Goal: Task Accomplishment & Management: Complete application form

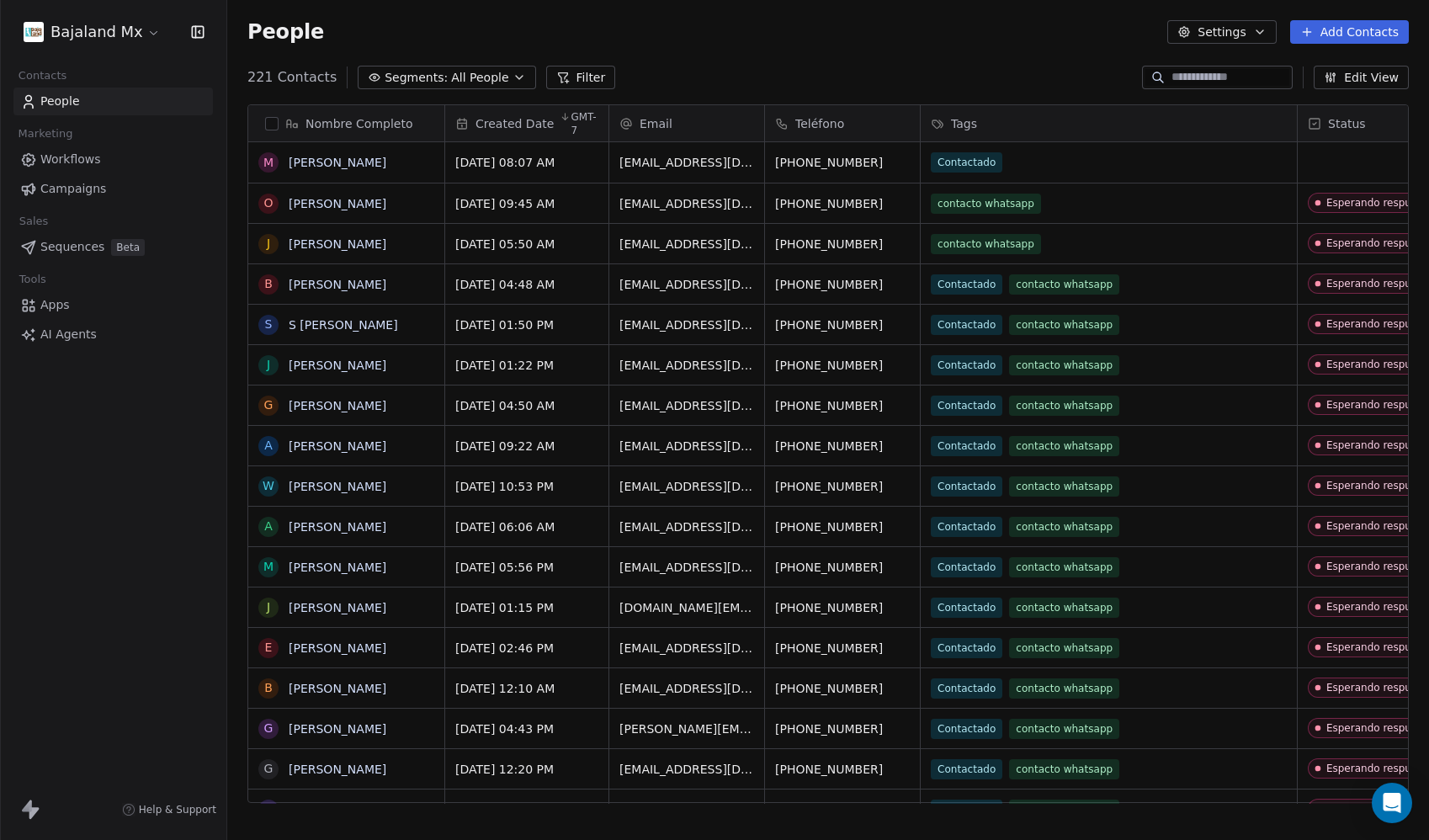
scroll to position [726, 1189]
click at [108, 25] on html "Bajaland Mx Contacts People Marketing Workflows Campaigns Sales Sequences Beta …" at bounding box center [714, 420] width 1429 height 840
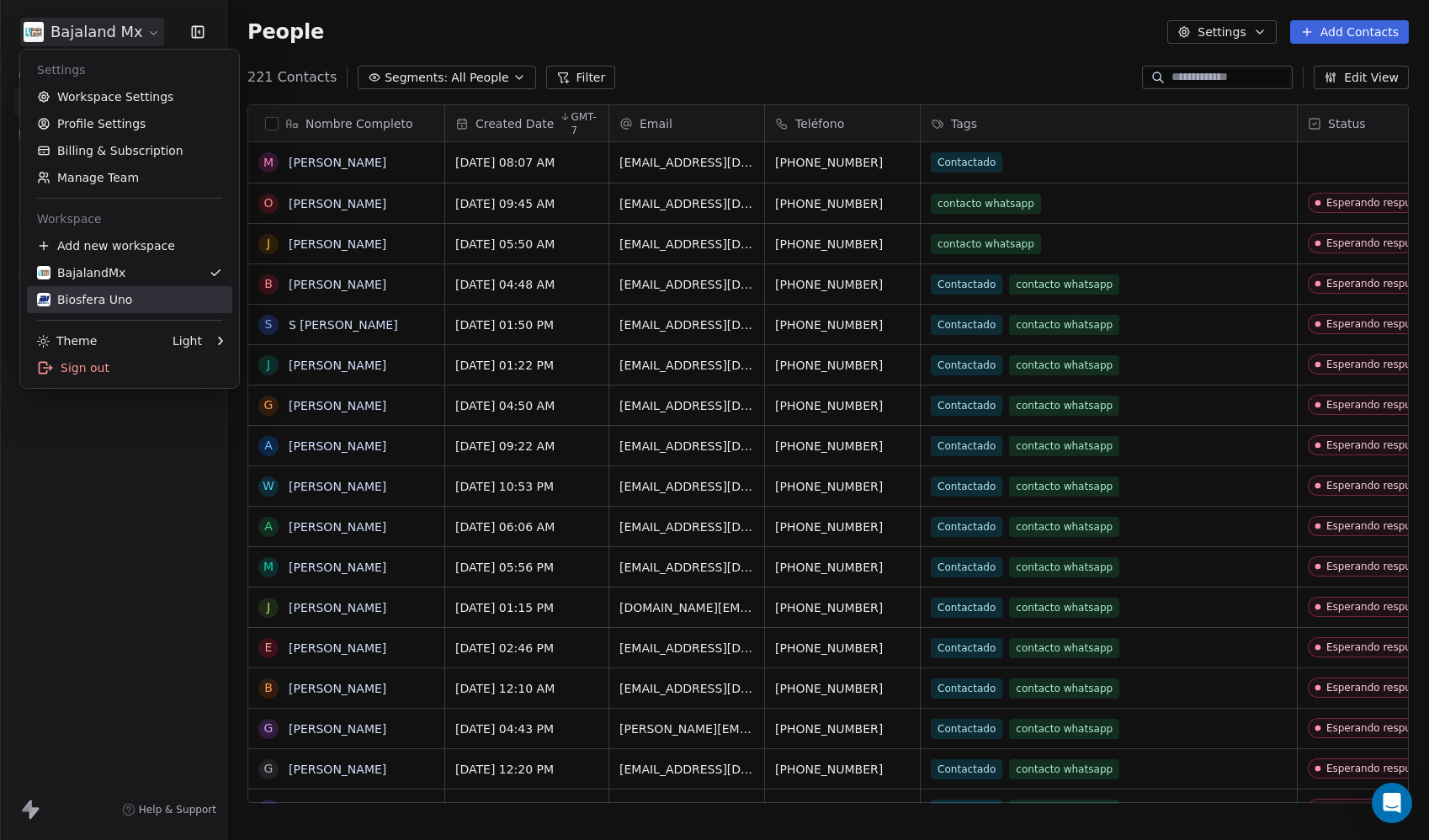
click at [107, 291] on div "Biosfera Uno" at bounding box center [84, 299] width 96 height 17
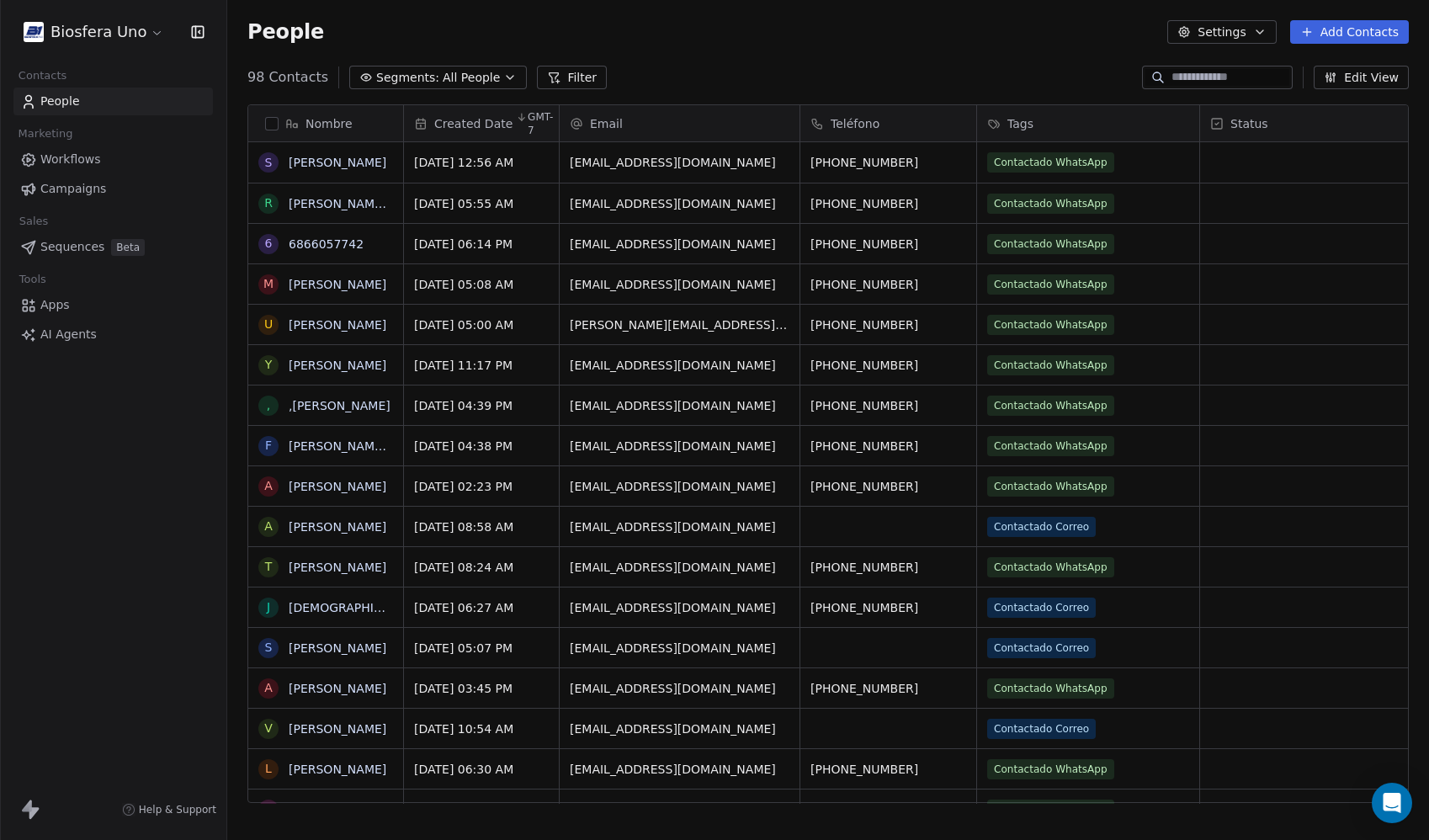
scroll to position [726, 1189]
click at [1371, 38] on button "Add Contacts" at bounding box center [1349, 32] width 118 height 24
click at [1347, 98] on span "Import from CSV" at bounding box center [1346, 95] width 97 height 17
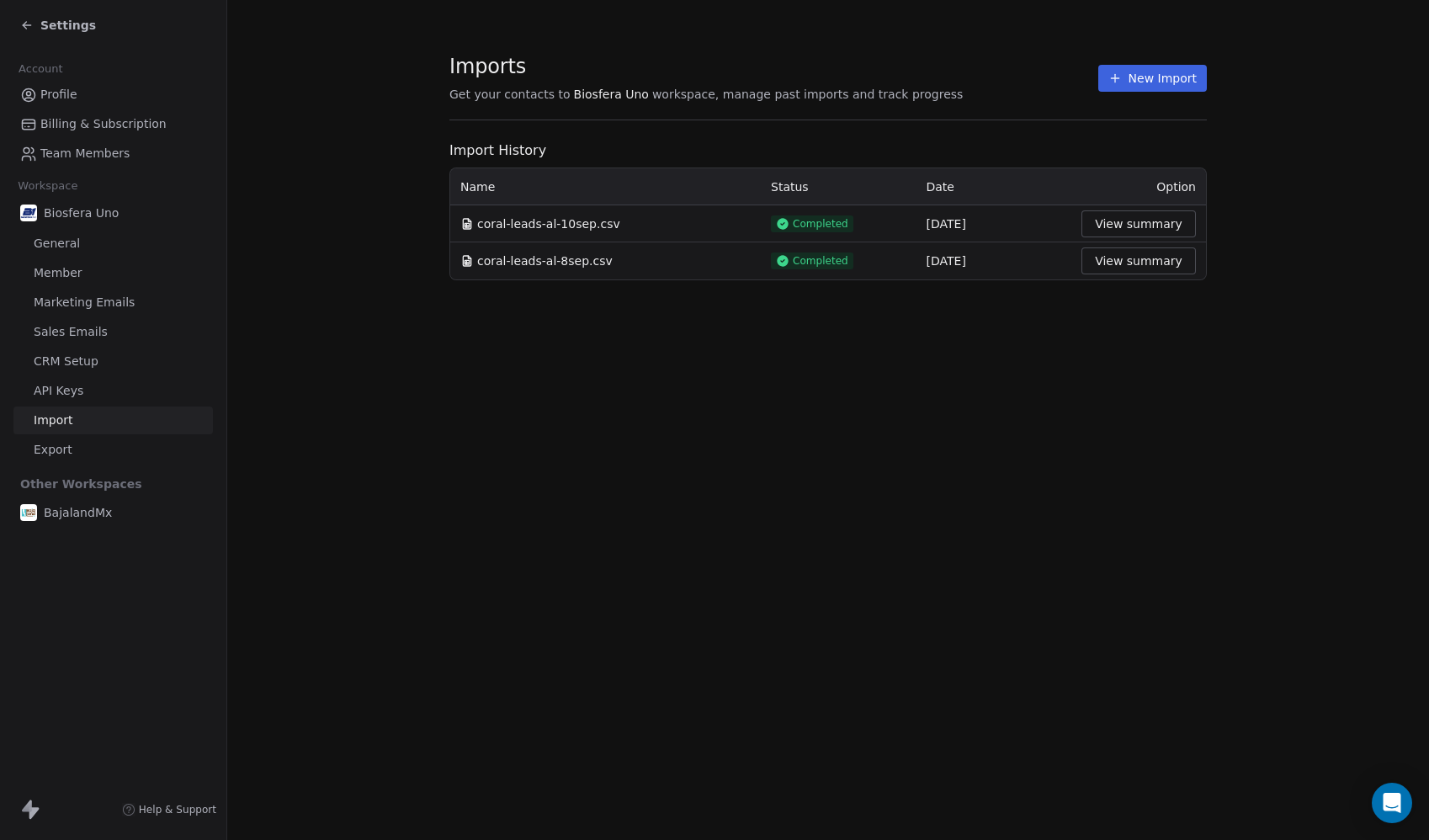
click at [1181, 80] on button "New Import" at bounding box center [1153, 78] width 108 height 27
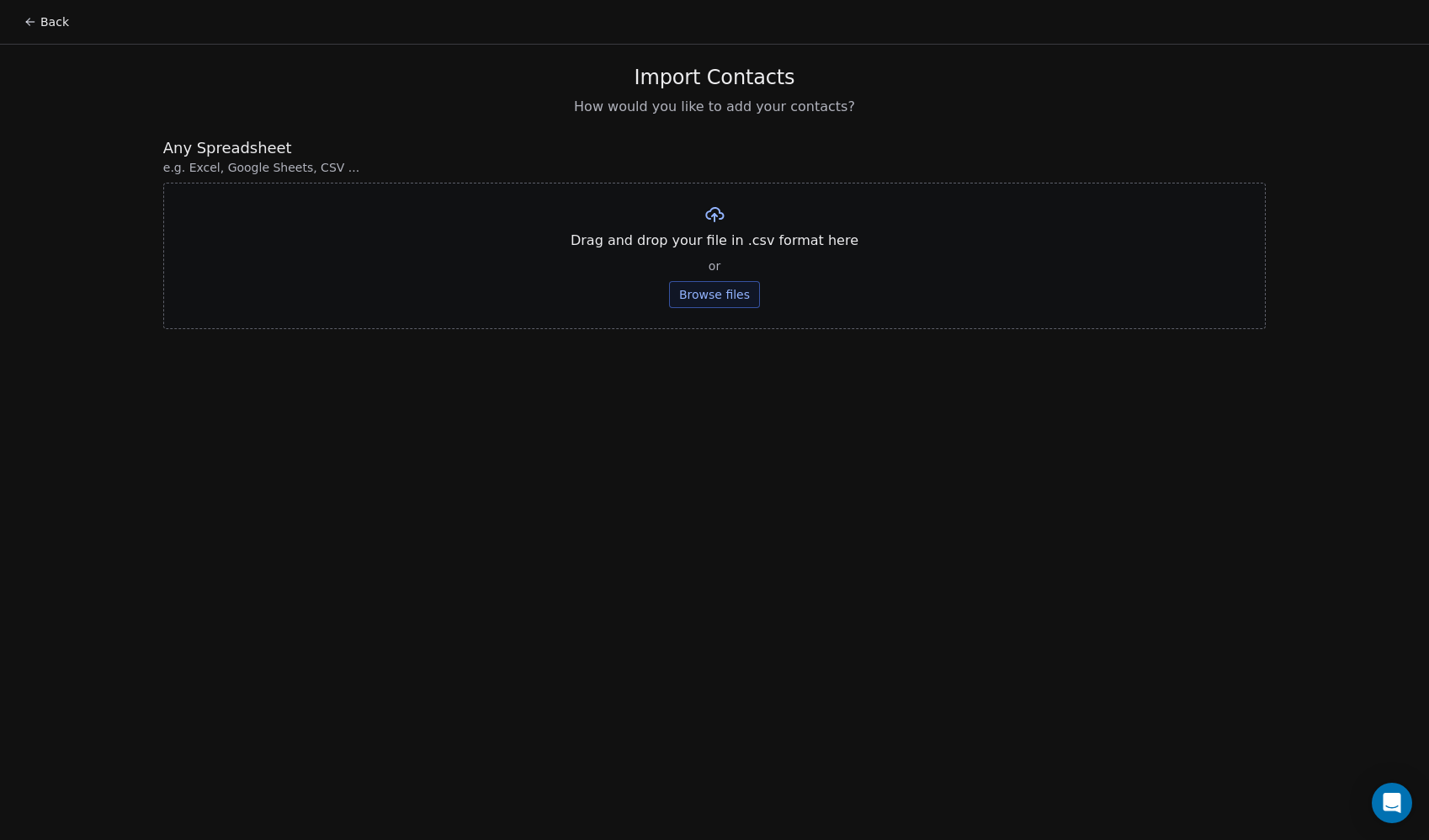
click at [712, 292] on button "Browse files" at bounding box center [714, 294] width 91 height 27
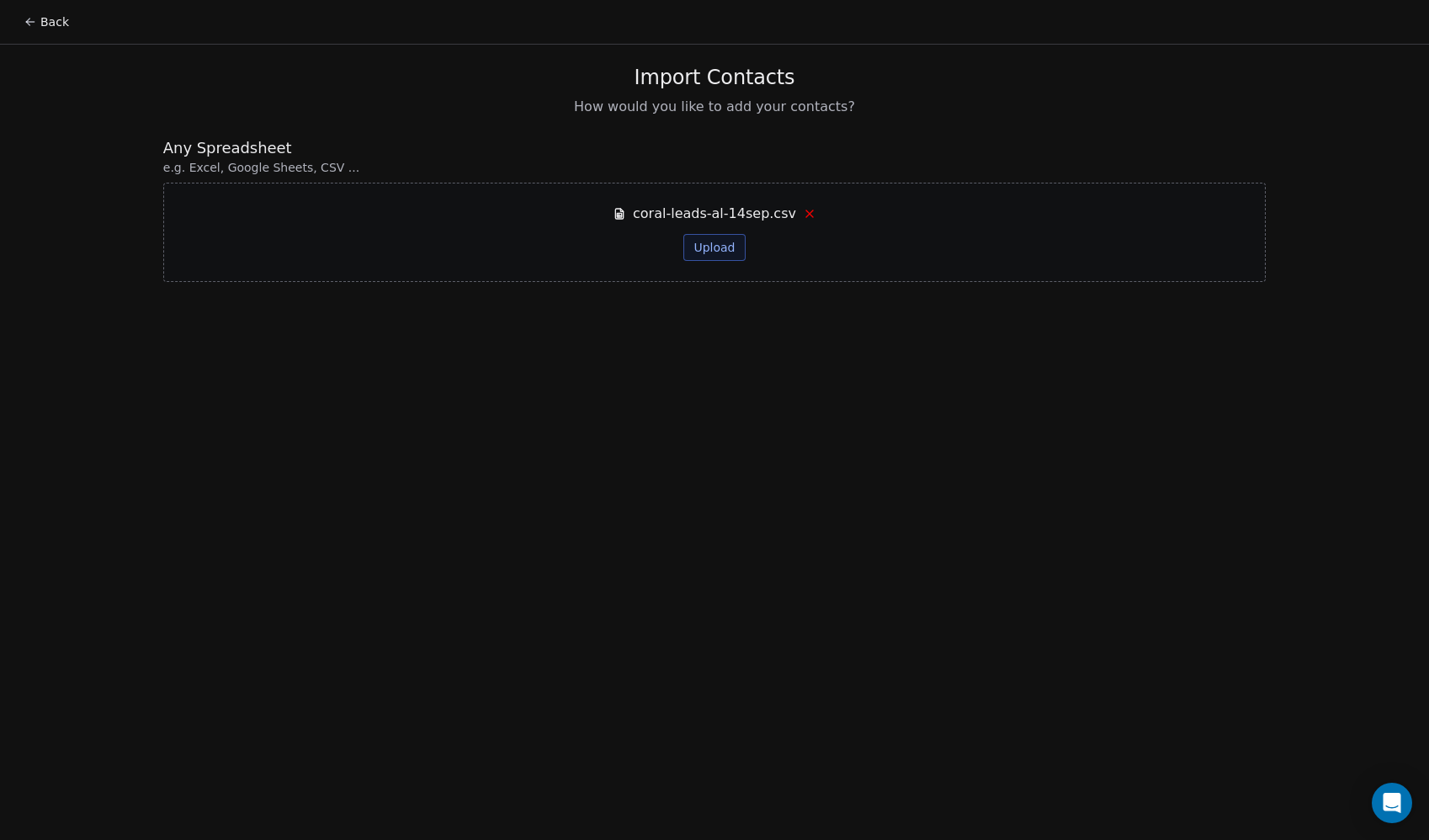
click at [705, 246] on button "Upload" at bounding box center [714, 247] width 62 height 27
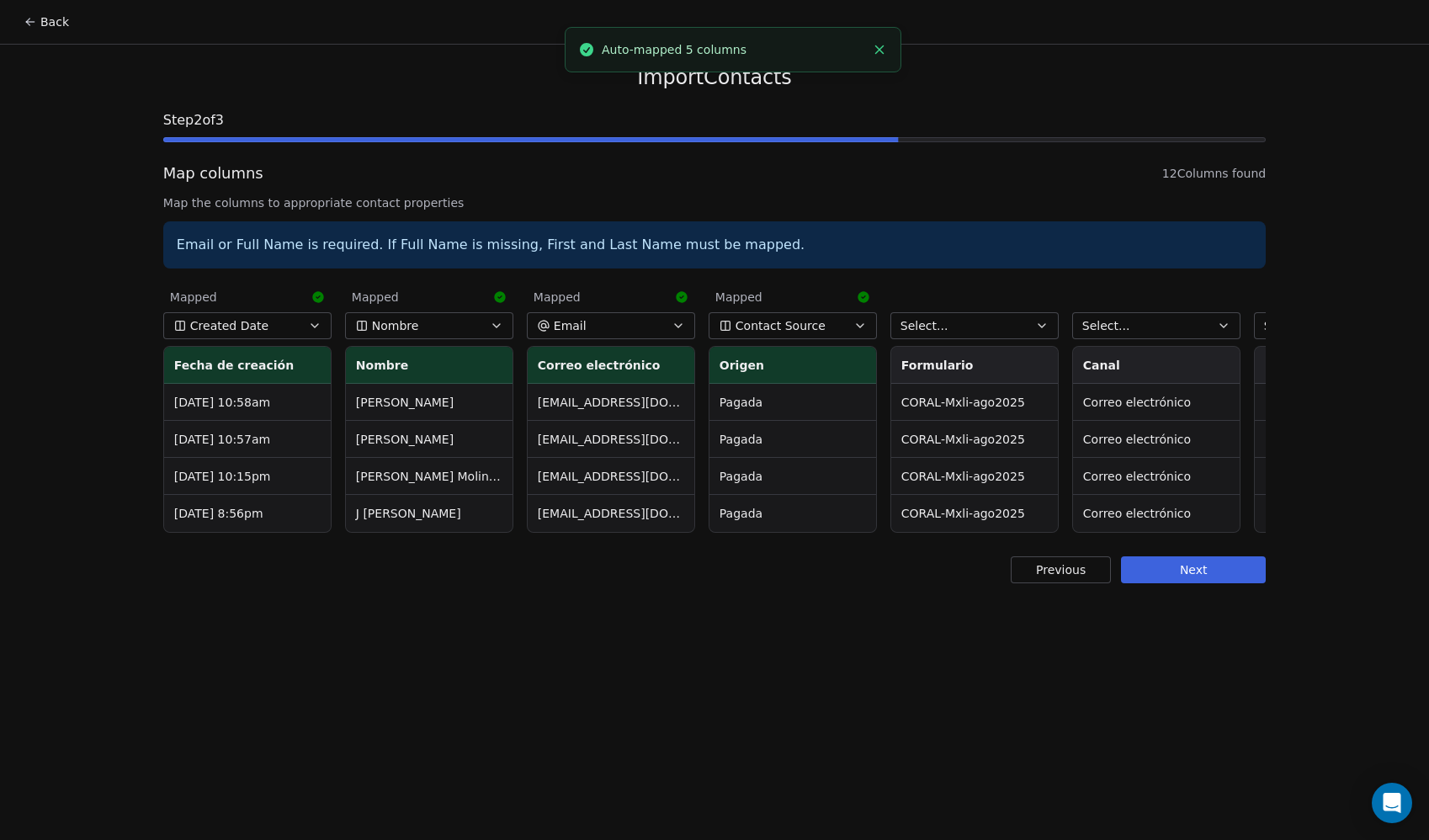
click at [754, 322] on span "Contact Source" at bounding box center [781, 326] width 90 height 17
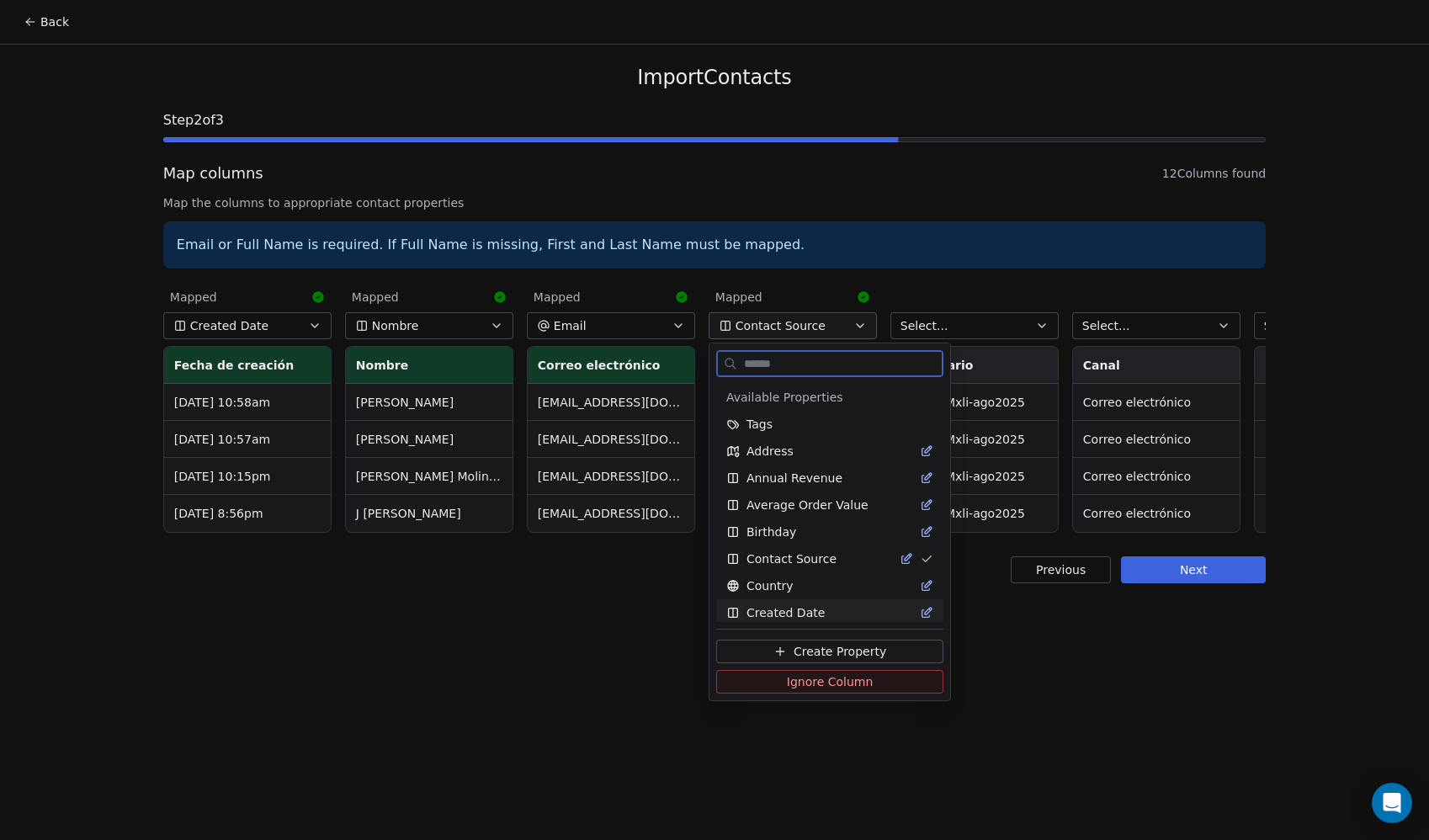
click at [823, 684] on span "Ignore Column" at bounding box center [830, 681] width 86 height 17
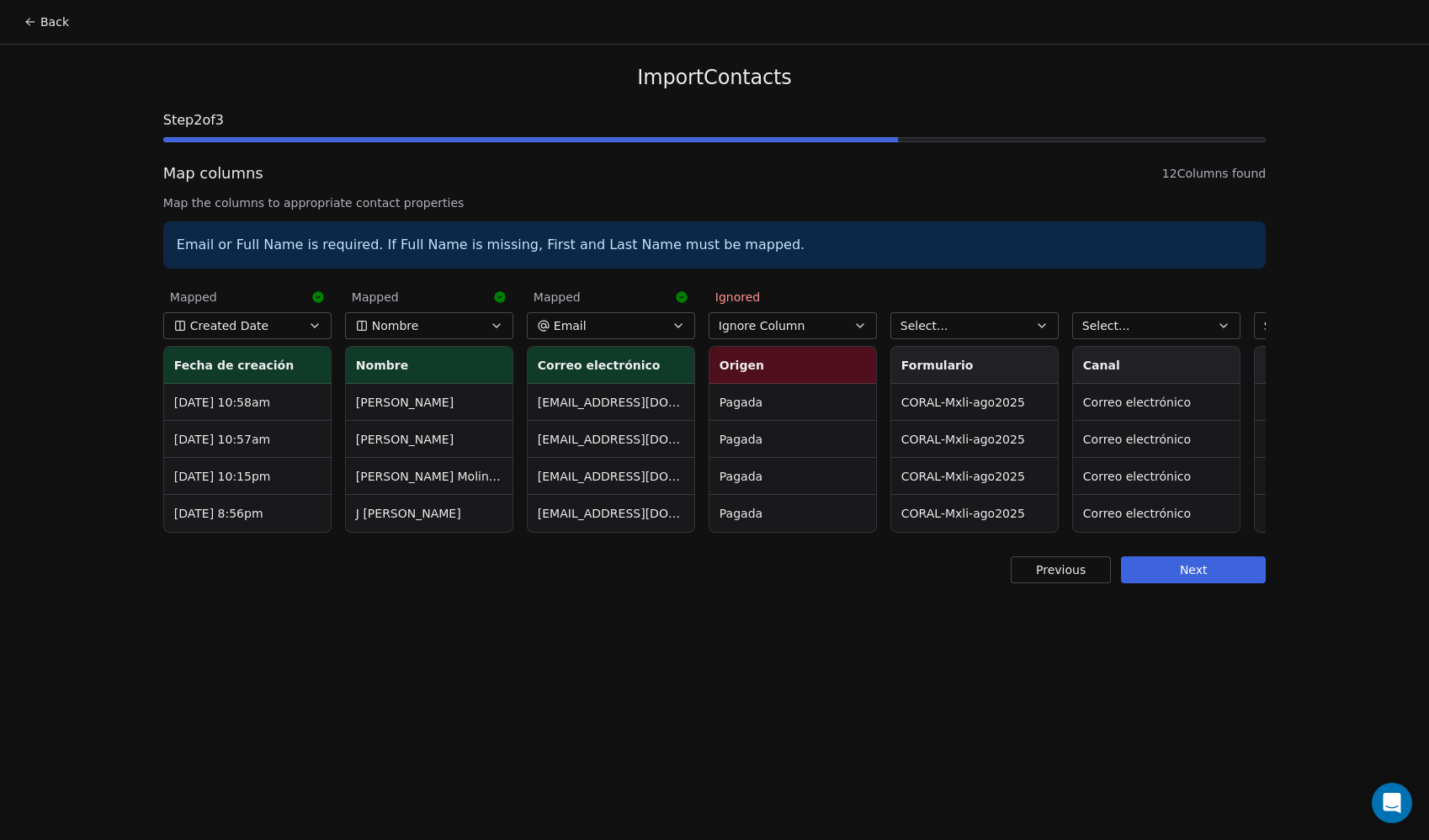
click at [956, 326] on button "Select..." at bounding box center [974, 325] width 168 height 27
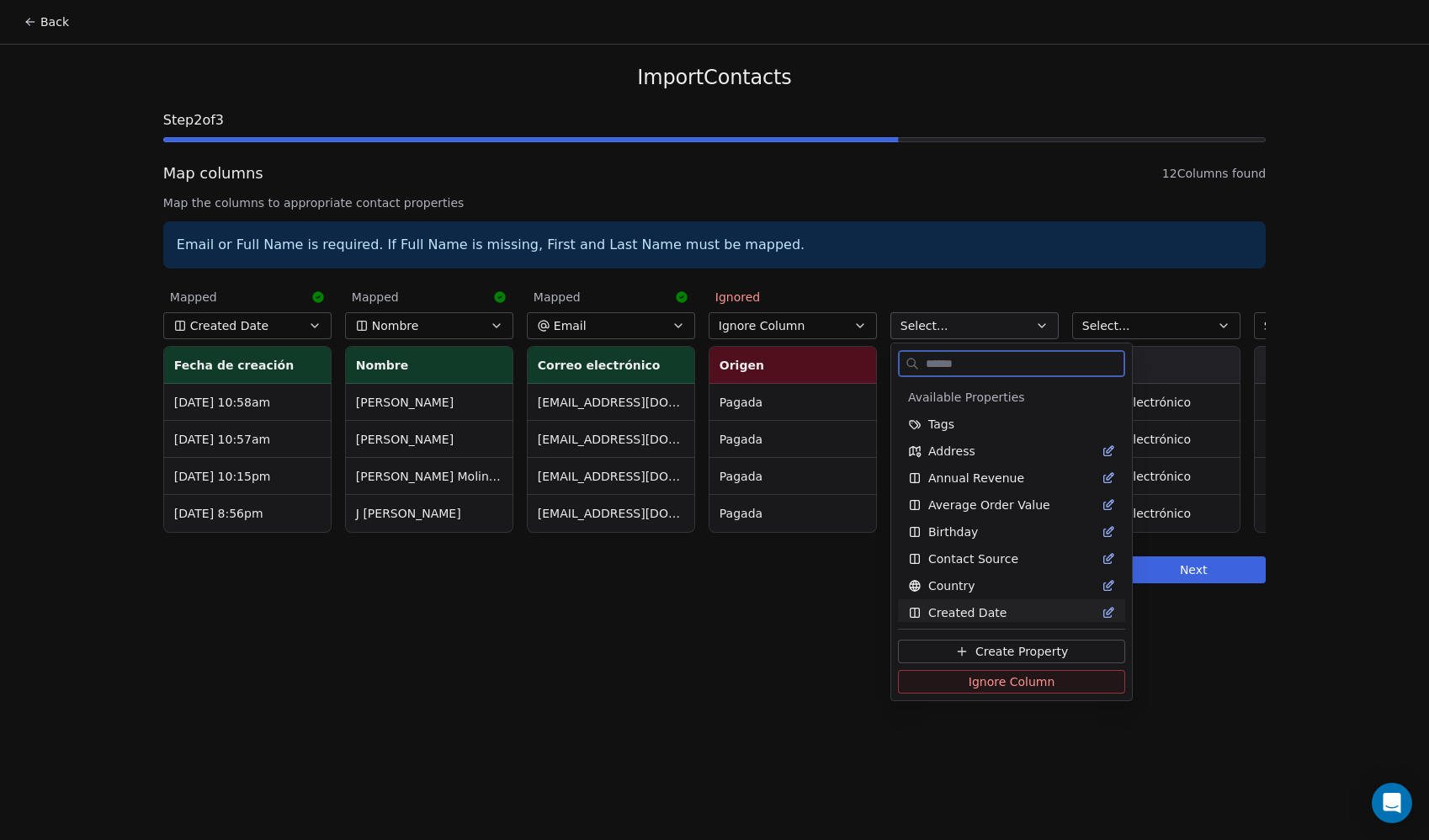
click at [1001, 683] on span "Ignore Column" at bounding box center [1012, 681] width 86 height 17
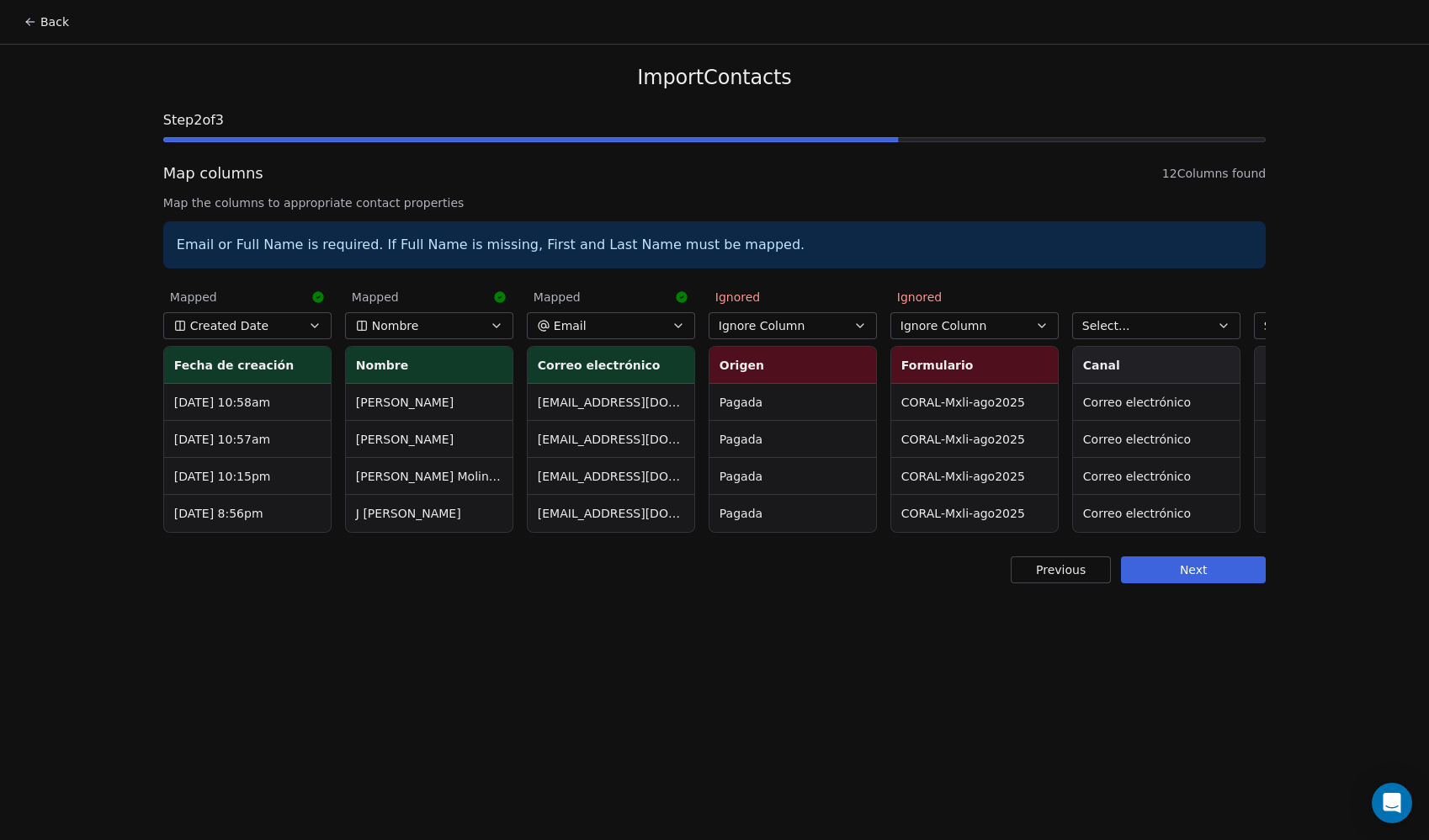
click at [1114, 328] on span "Select..." at bounding box center [1107, 326] width 48 height 17
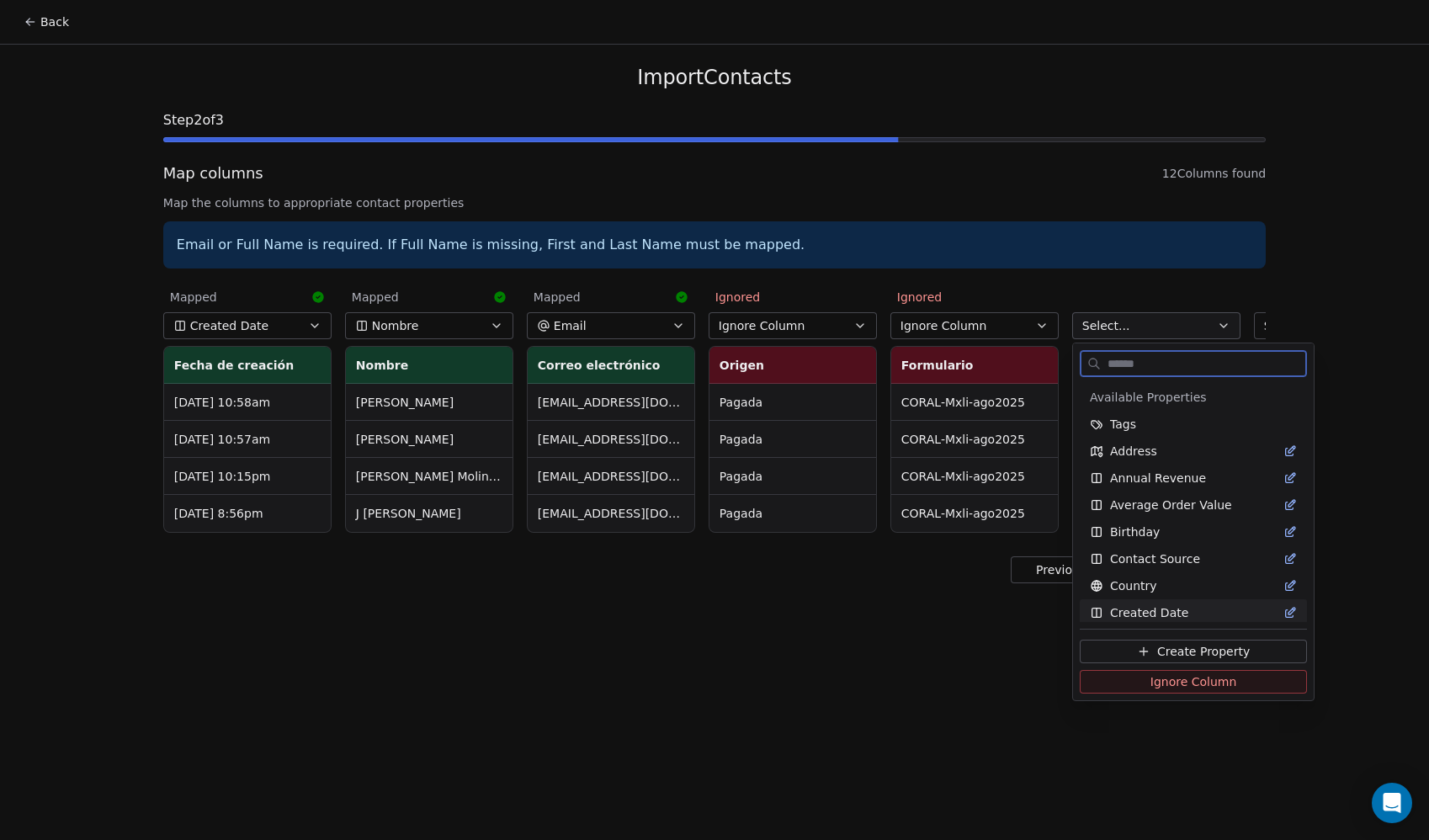
click at [1204, 683] on span "Ignore Column" at bounding box center [1194, 681] width 86 height 17
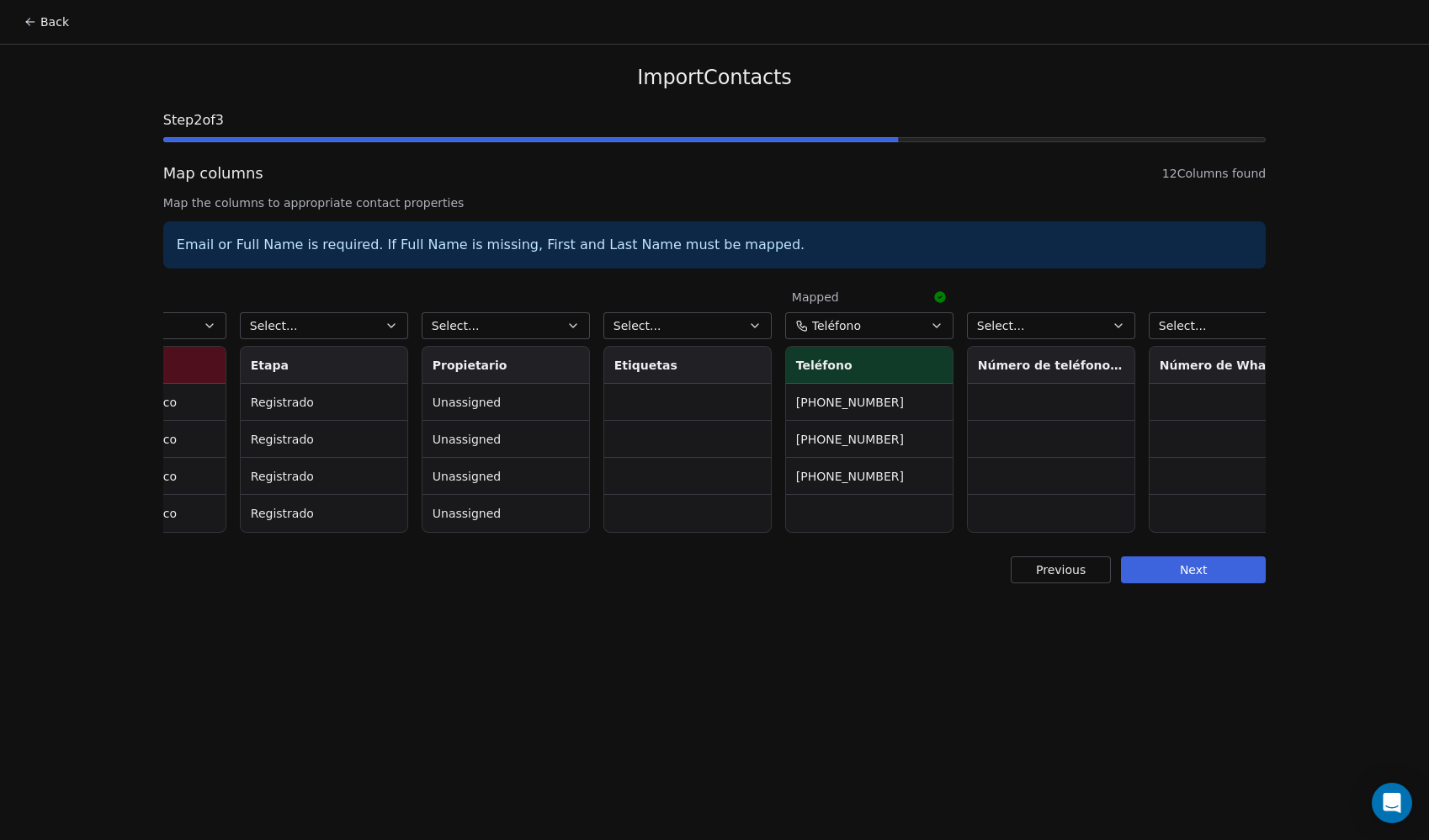
scroll to position [0, 1065]
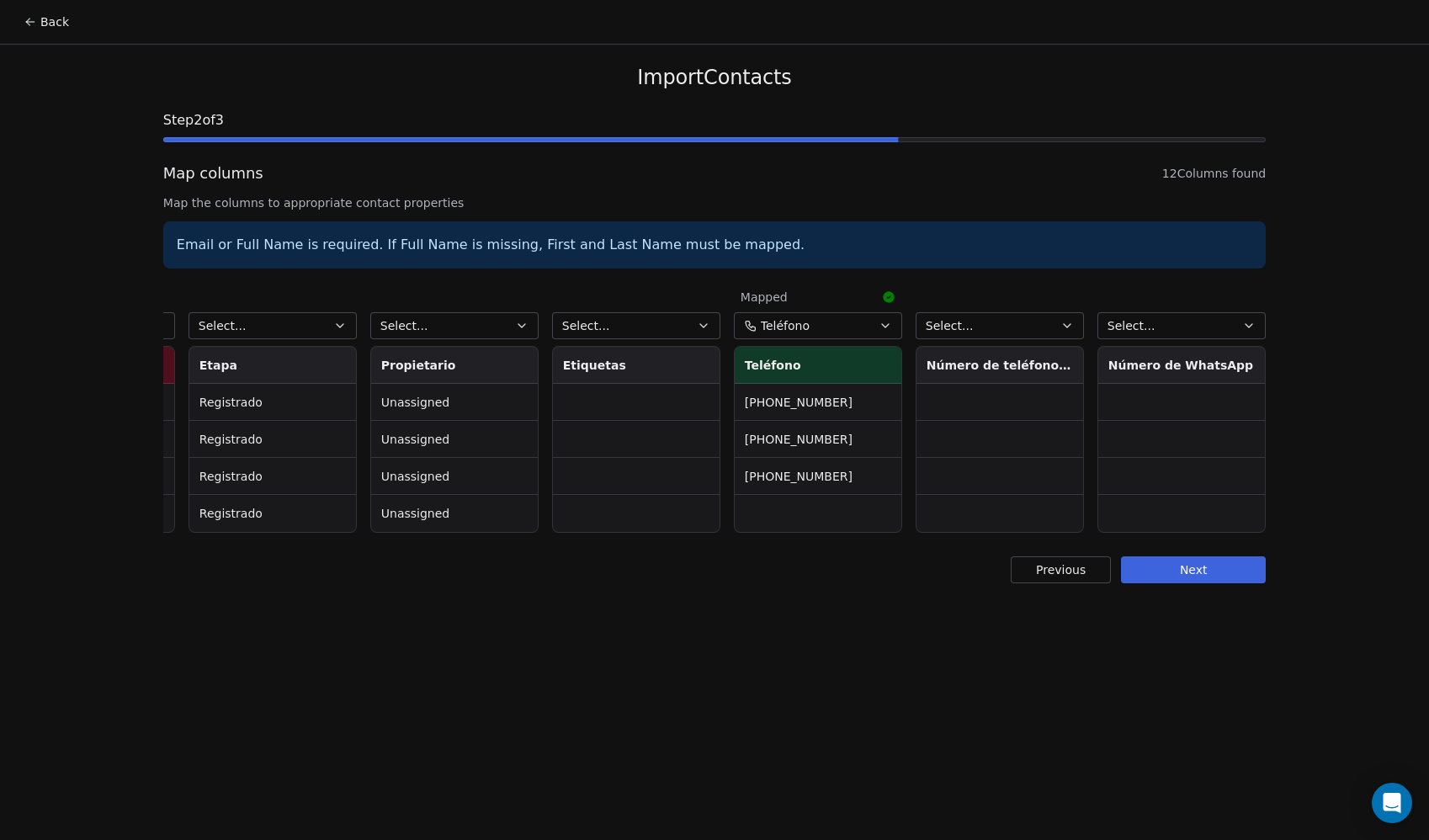
click at [279, 332] on button "Select..." at bounding box center [272, 325] width 168 height 27
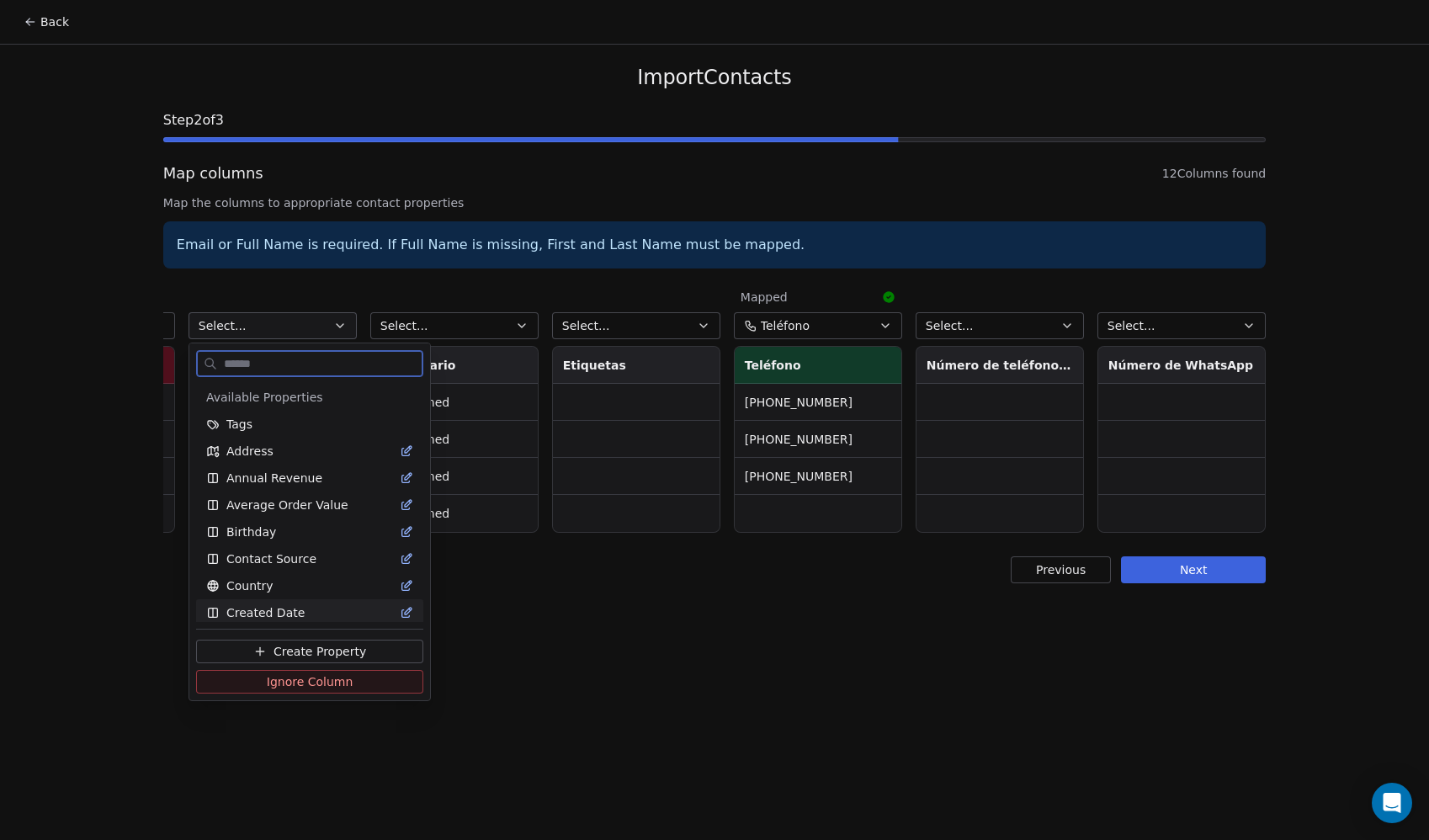
click at [283, 687] on span "Ignore Column" at bounding box center [310, 681] width 86 height 17
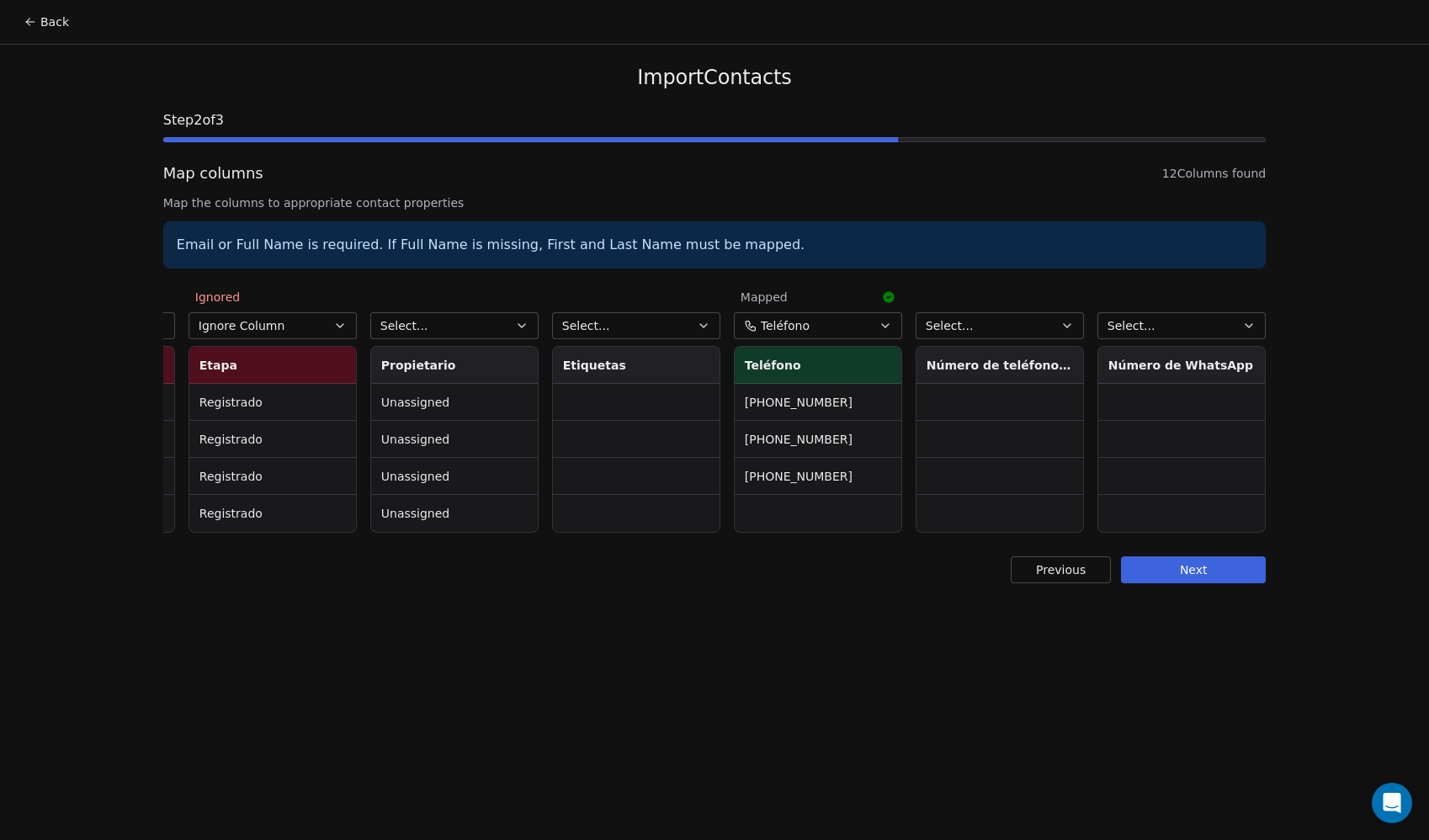
click at [460, 336] on button "Select..." at bounding box center [454, 325] width 168 height 27
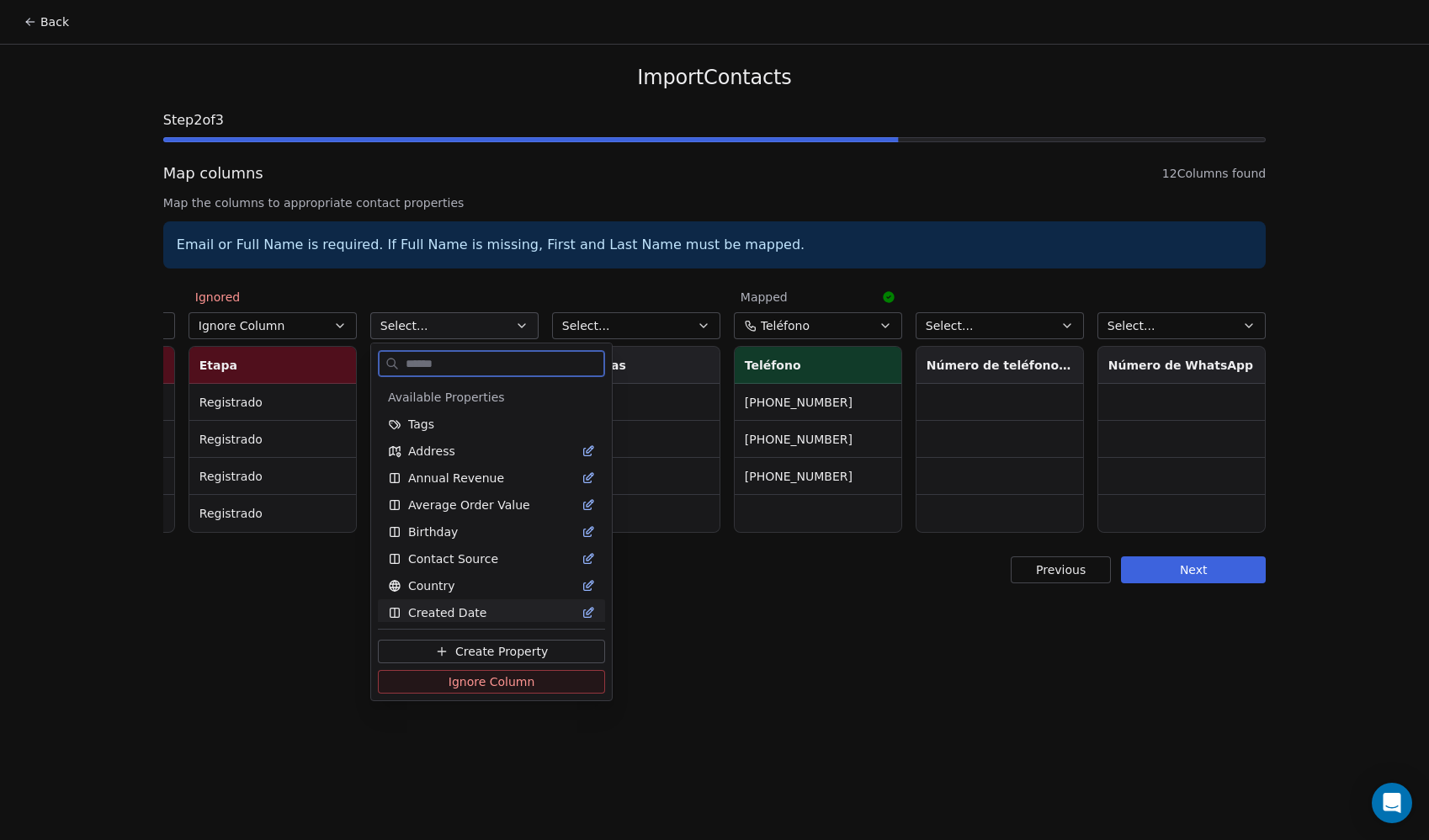
click at [484, 678] on span "Ignore Column" at bounding box center [492, 681] width 86 height 17
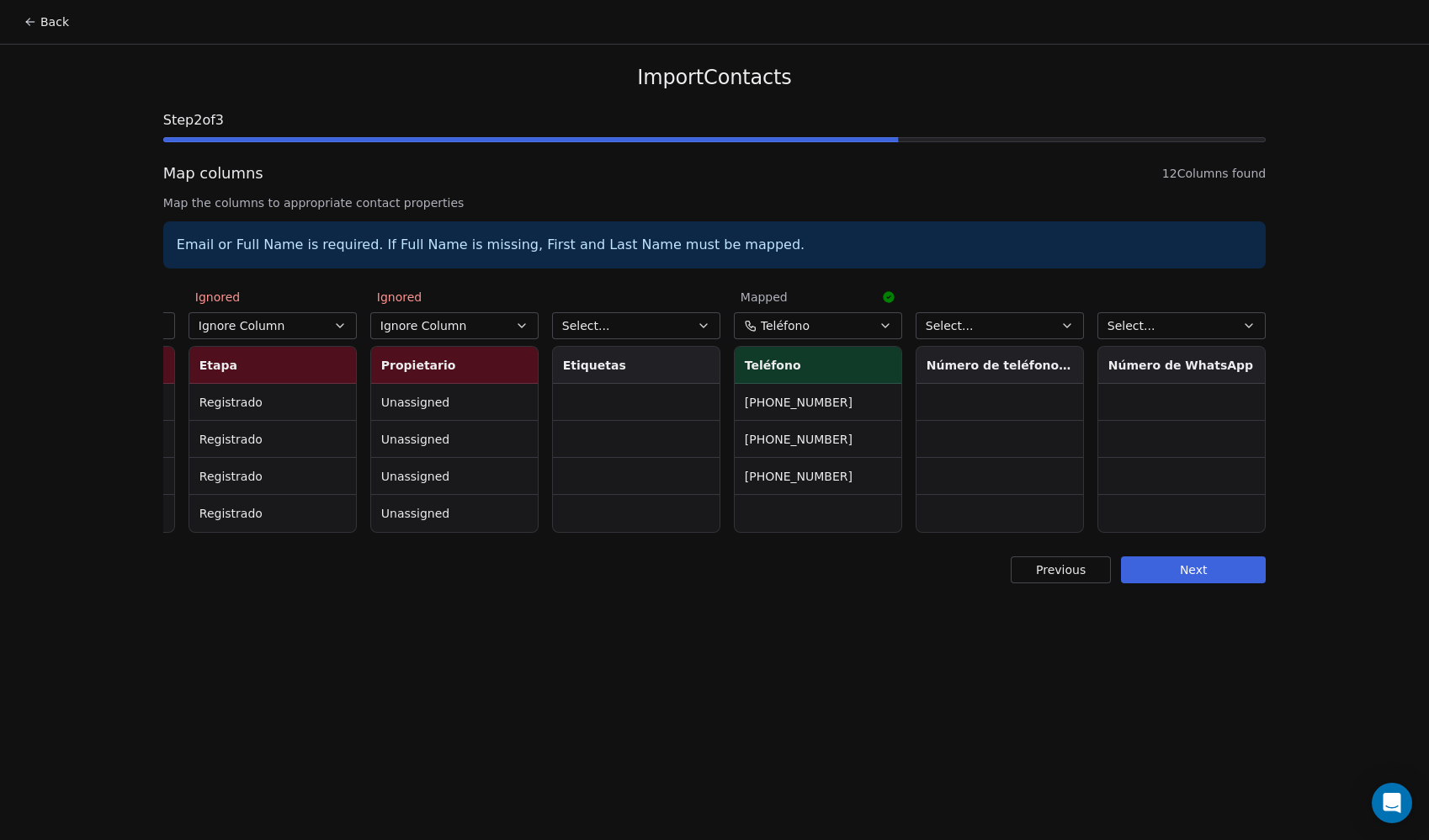
click at [647, 324] on button "Select..." at bounding box center [636, 325] width 168 height 27
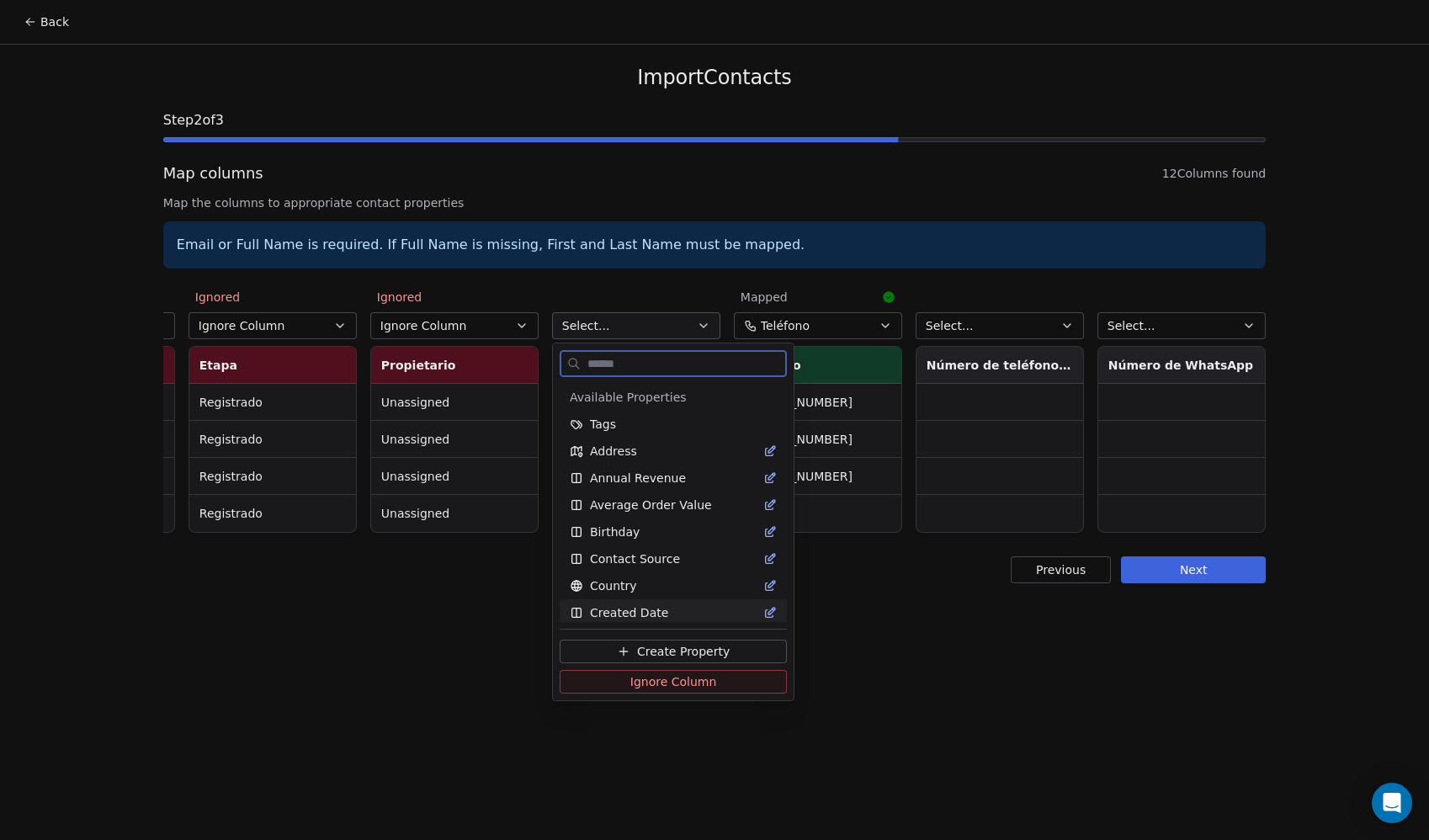
click at [664, 684] on span "Ignore Column" at bounding box center [674, 681] width 86 height 17
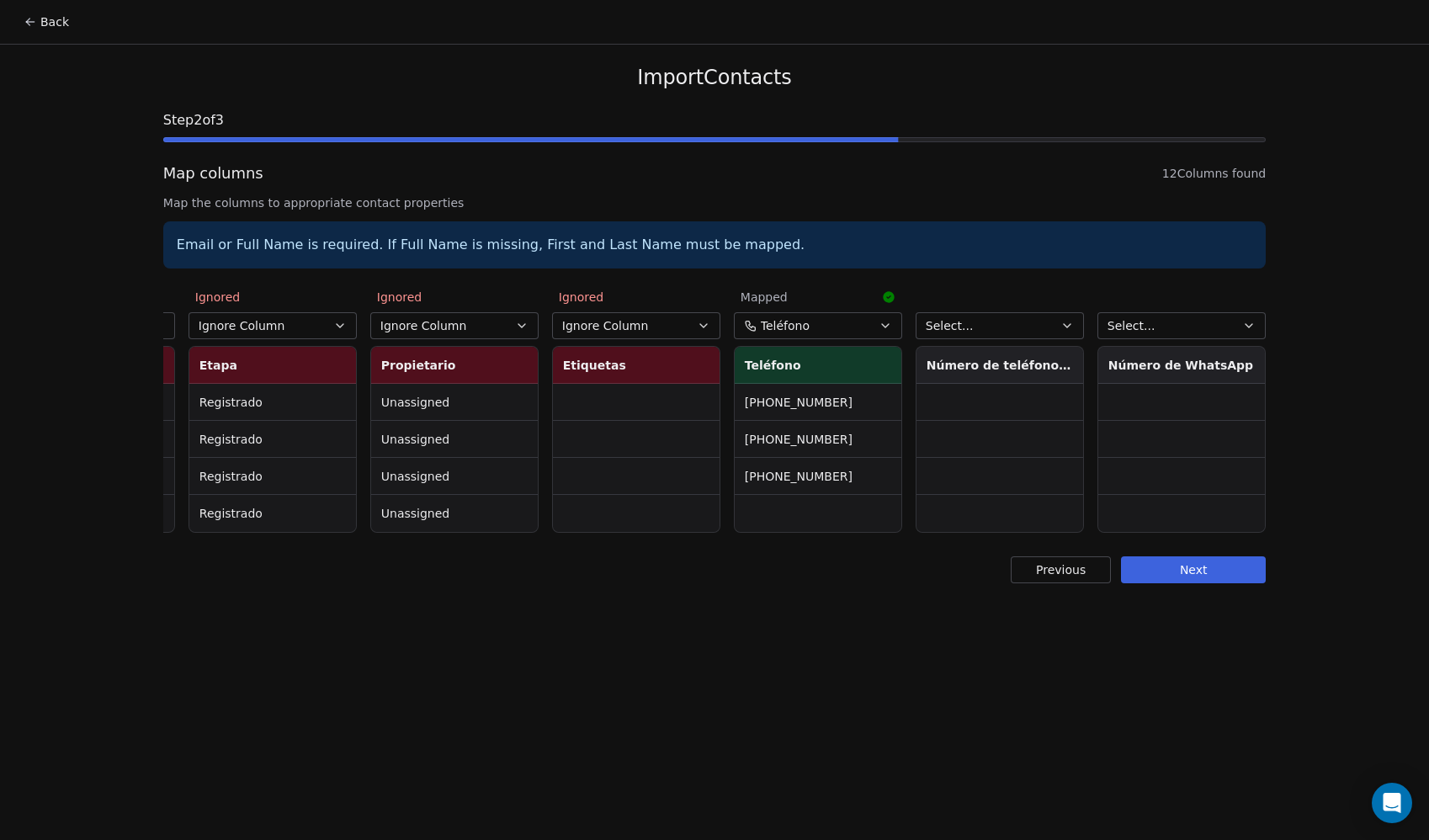
click at [1018, 318] on button "Select..." at bounding box center [999, 325] width 168 height 27
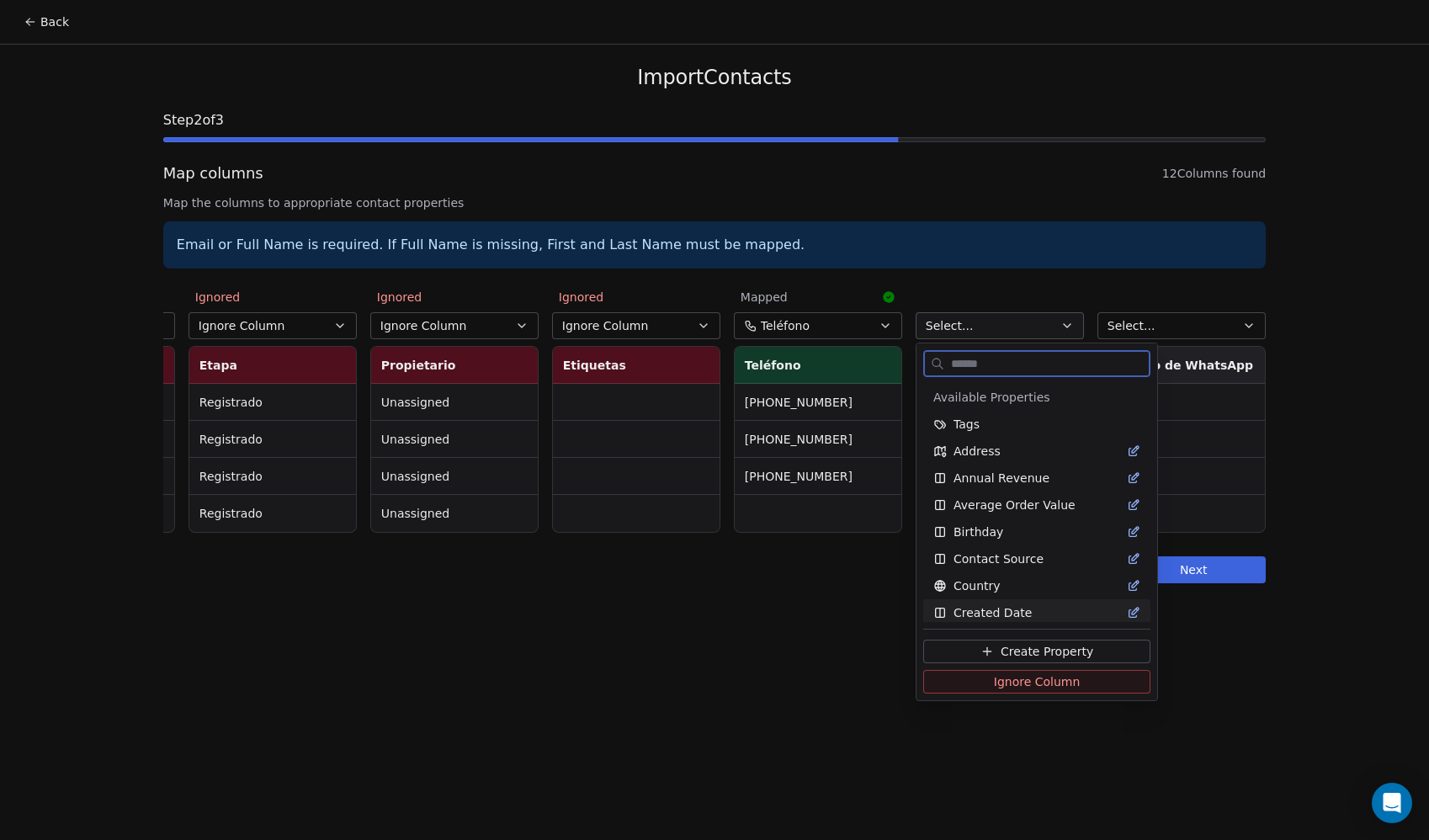
click at [1001, 681] on span "Ignore Column" at bounding box center [1038, 681] width 86 height 17
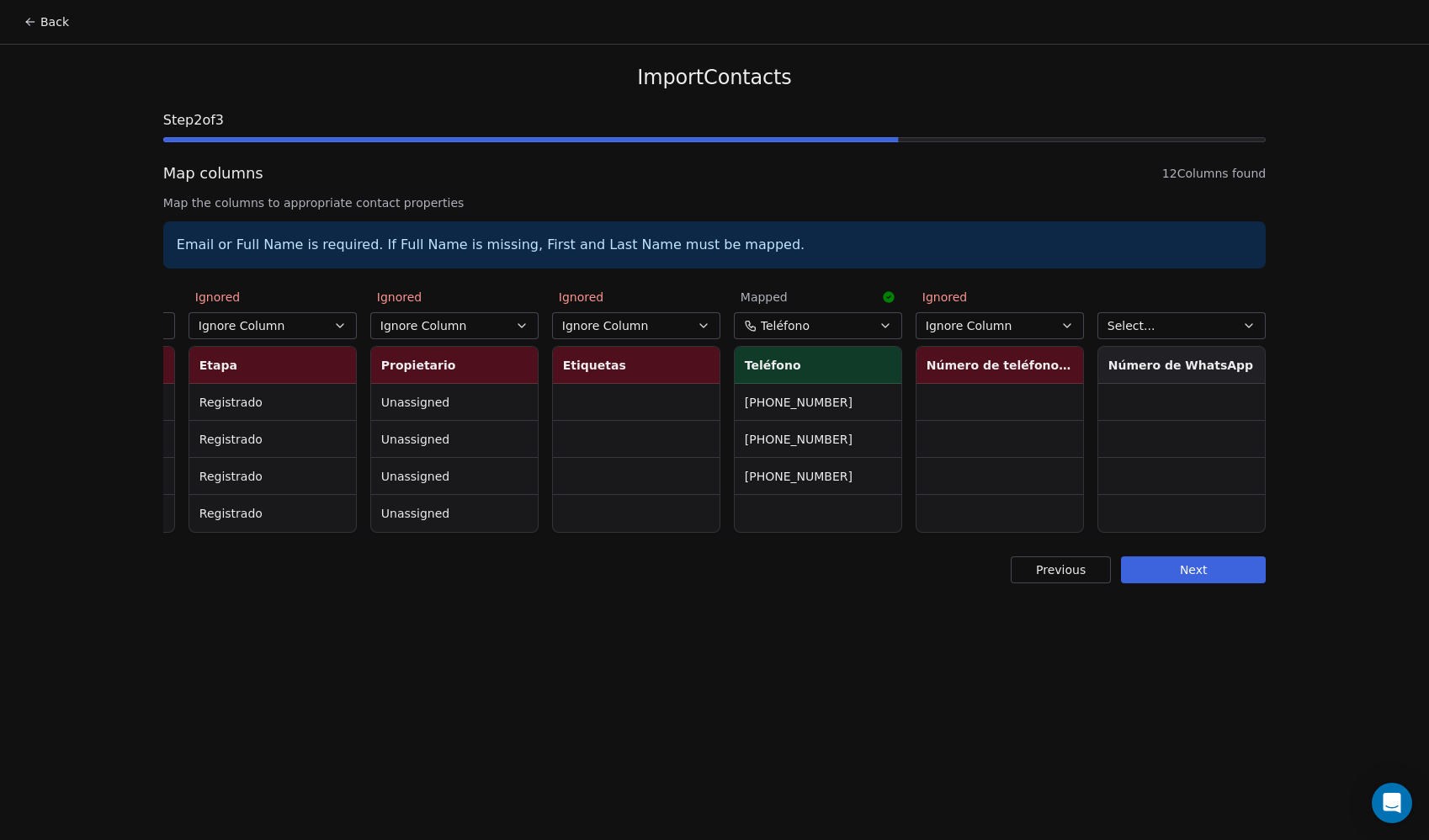
click at [1150, 322] on span "Select..." at bounding box center [1131, 326] width 48 height 17
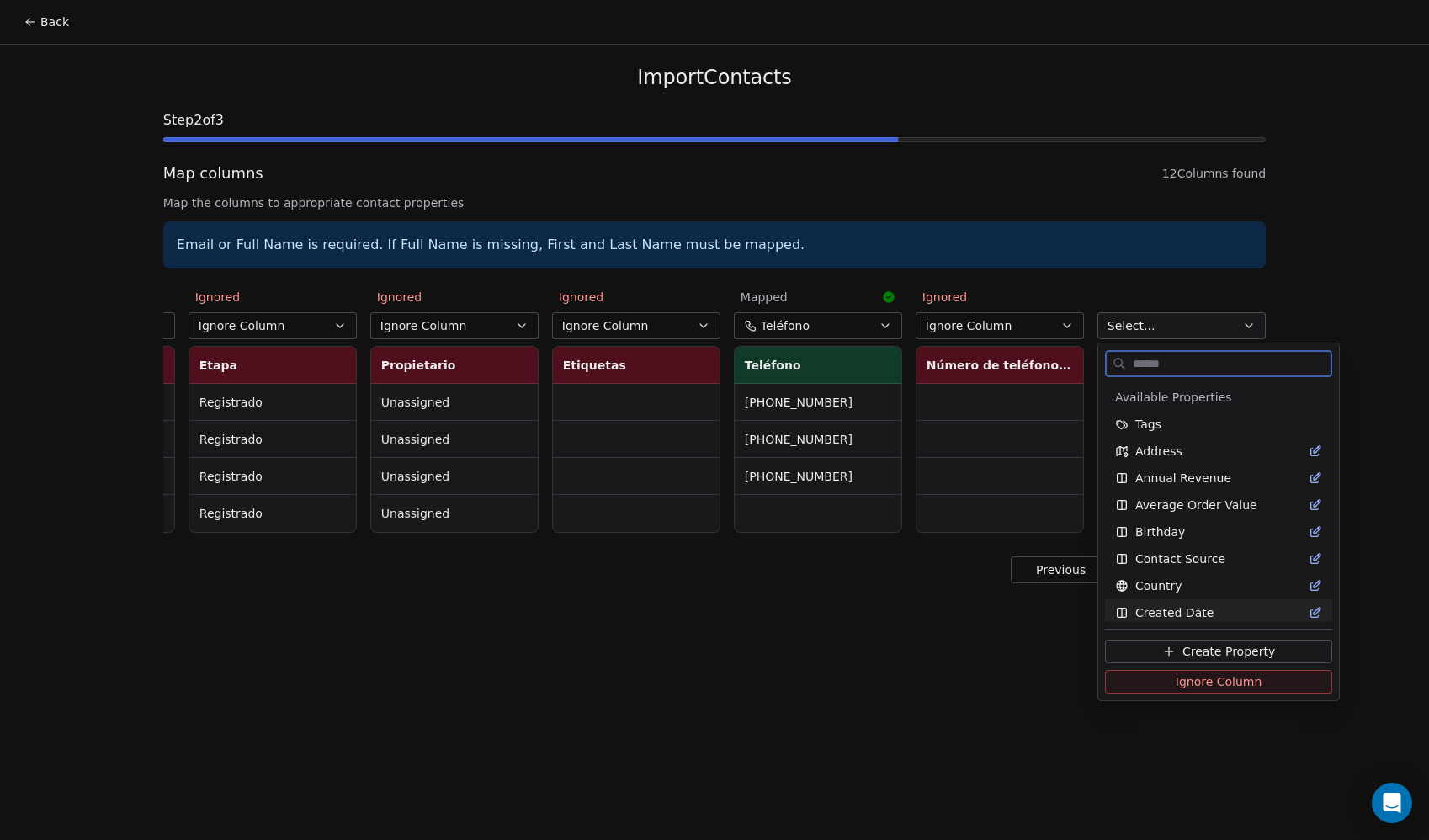
click at [1156, 681] on button "Ignore Column" at bounding box center [1219, 682] width 227 height 24
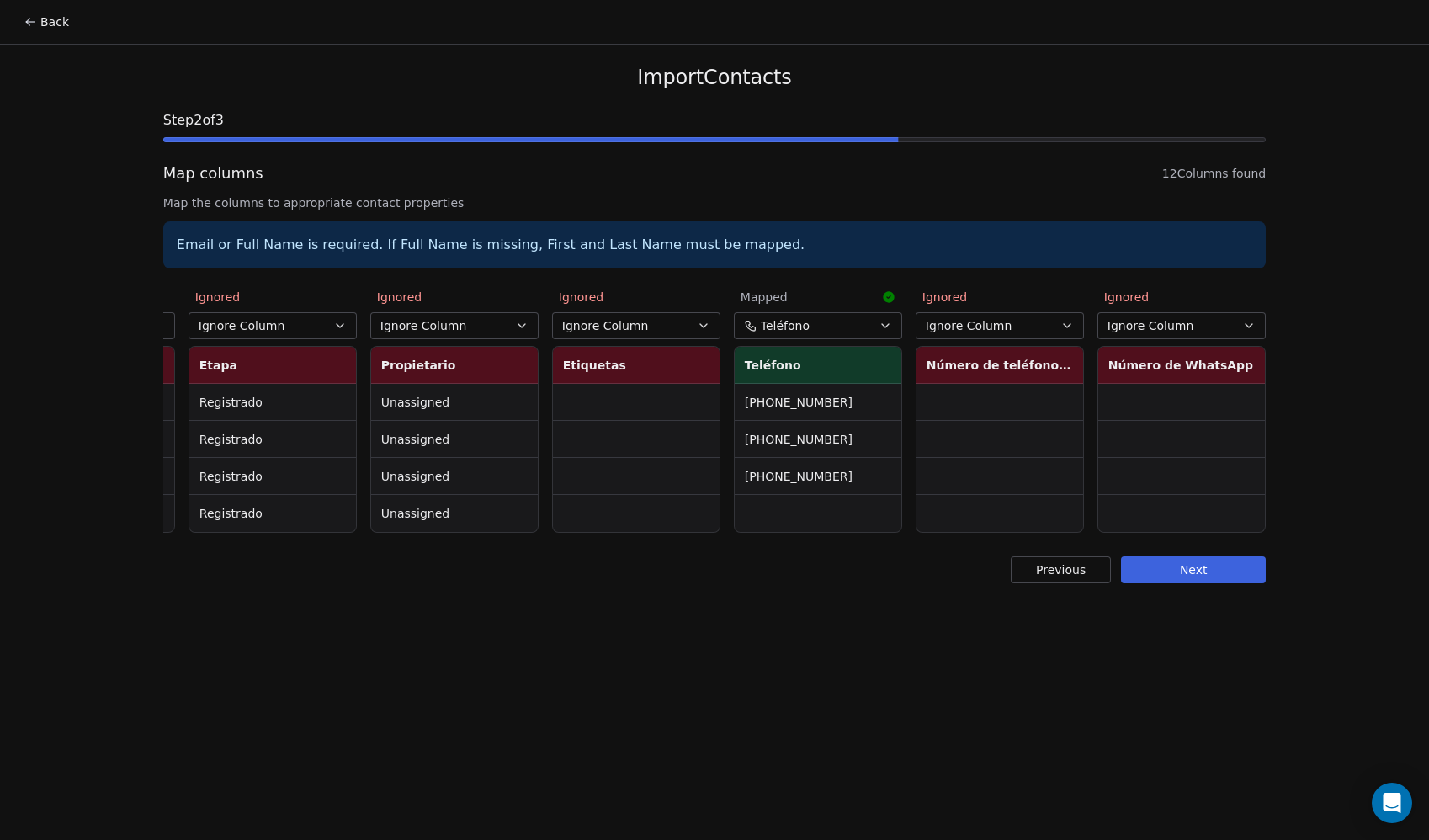
click at [1208, 583] on button "Next" at bounding box center [1194, 569] width 145 height 27
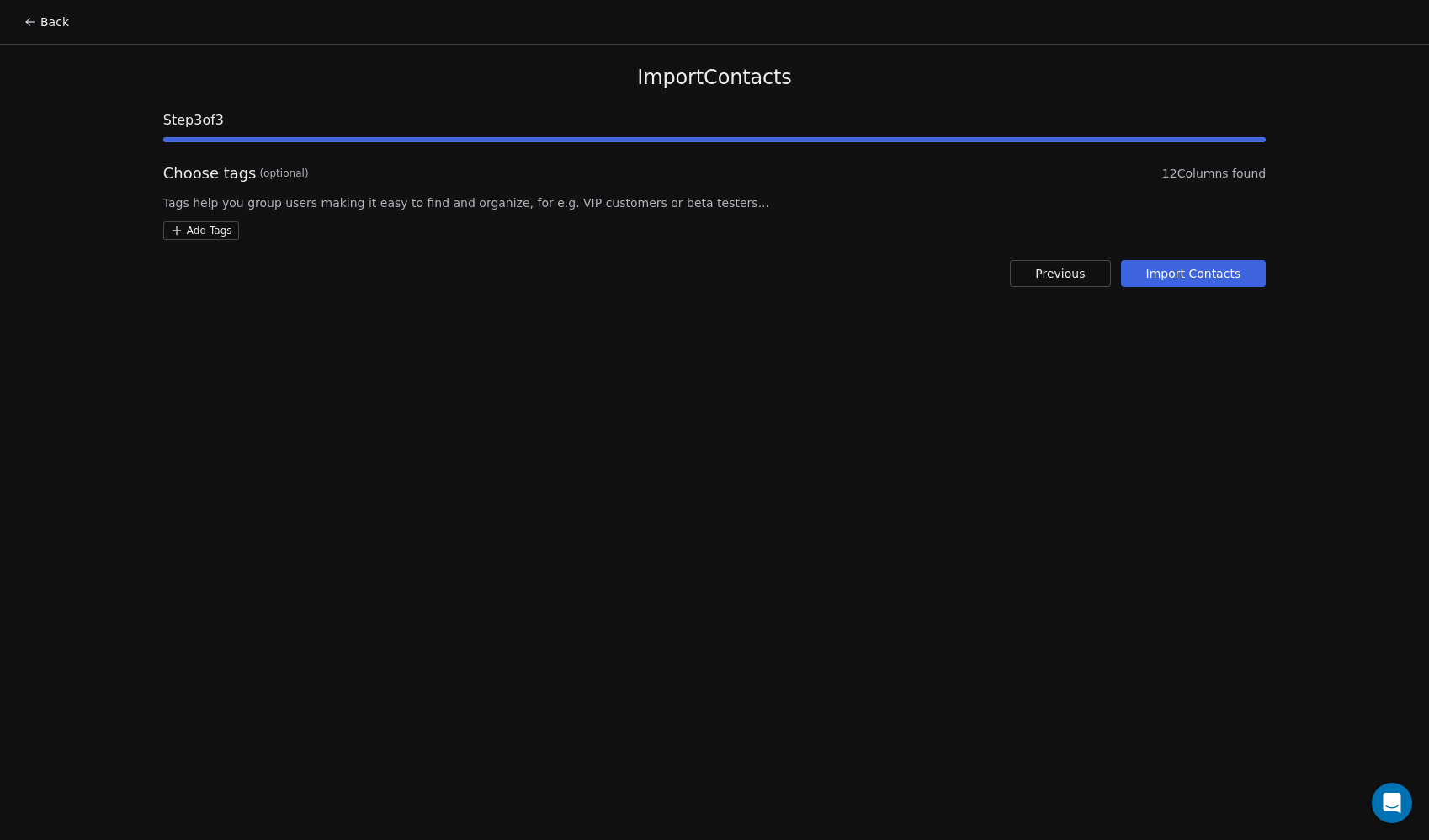
click at [1186, 270] on button "Import Contacts" at bounding box center [1194, 273] width 146 height 27
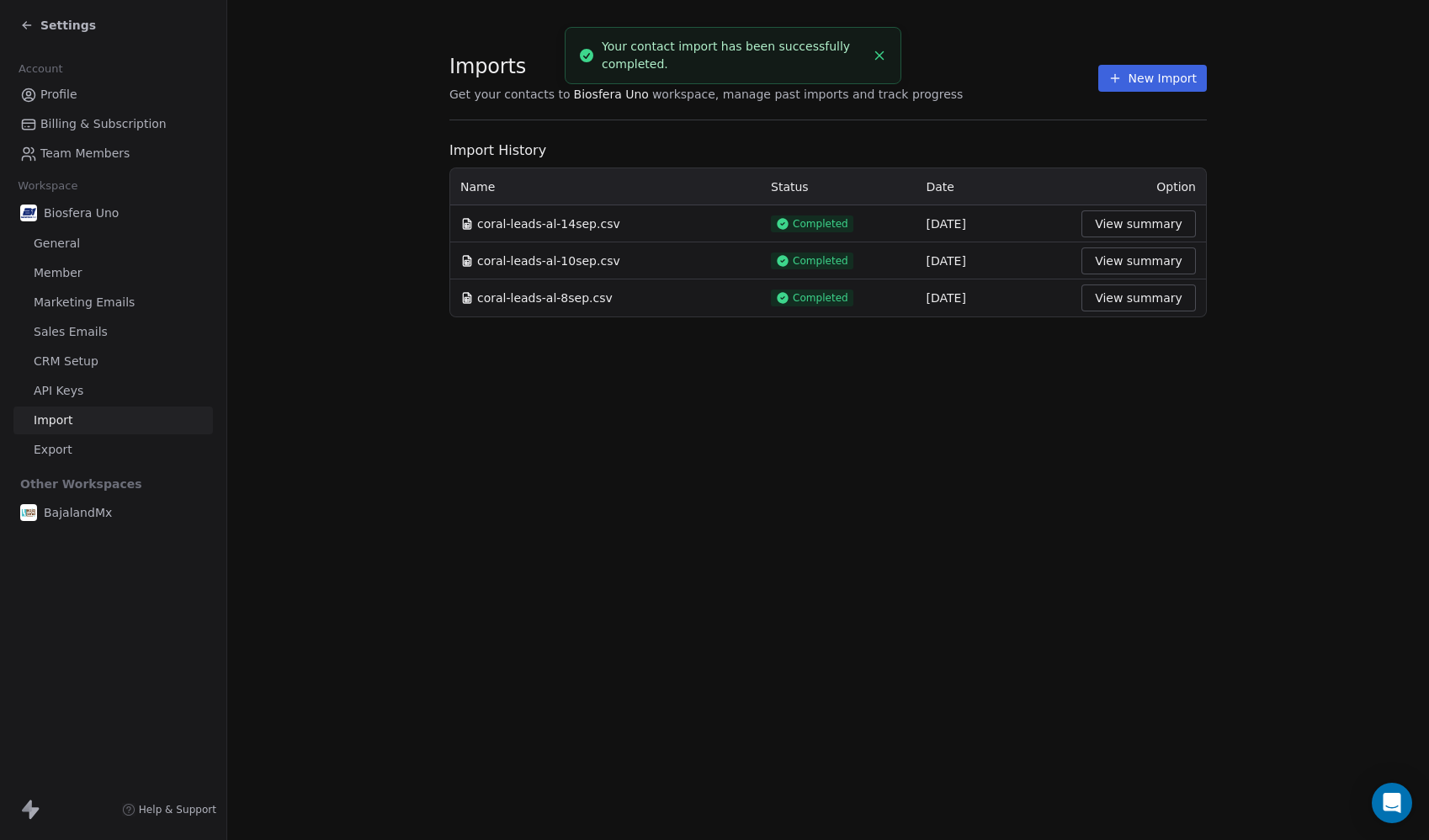
click at [45, 26] on span "Settings" at bounding box center [68, 25] width 55 height 17
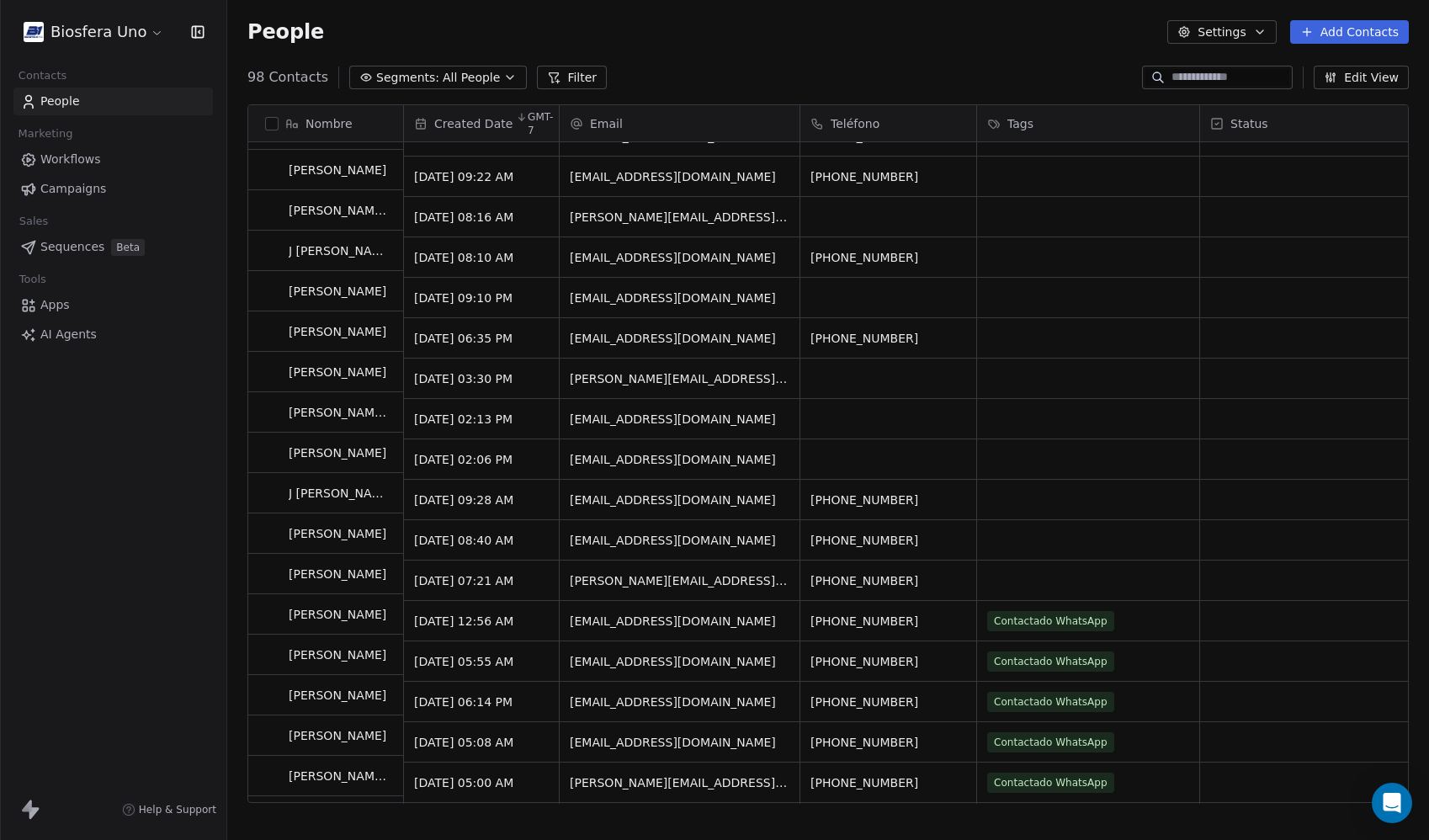
scroll to position [34, 0]
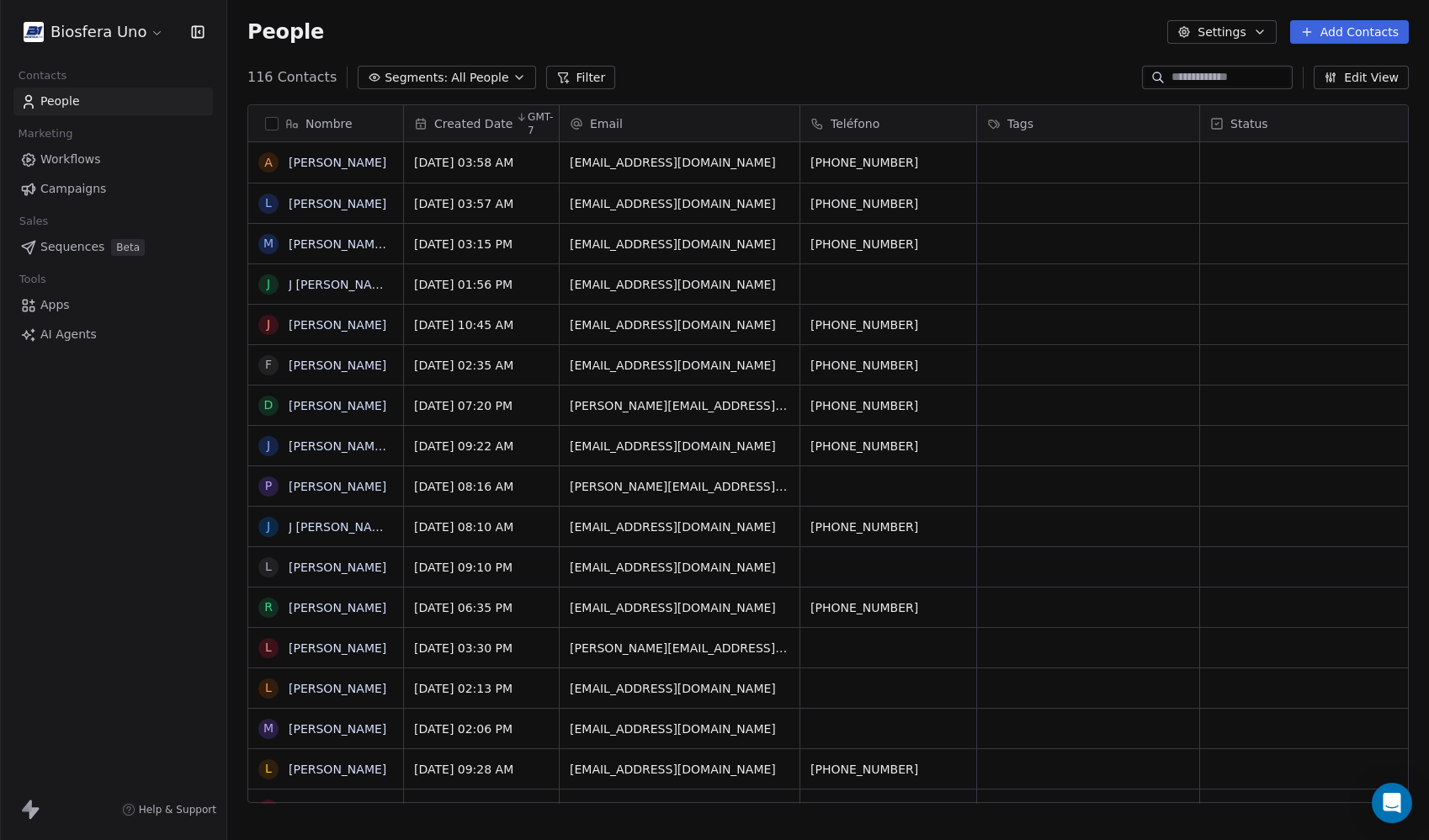
click at [55, 310] on span "Apps" at bounding box center [55, 305] width 29 height 17
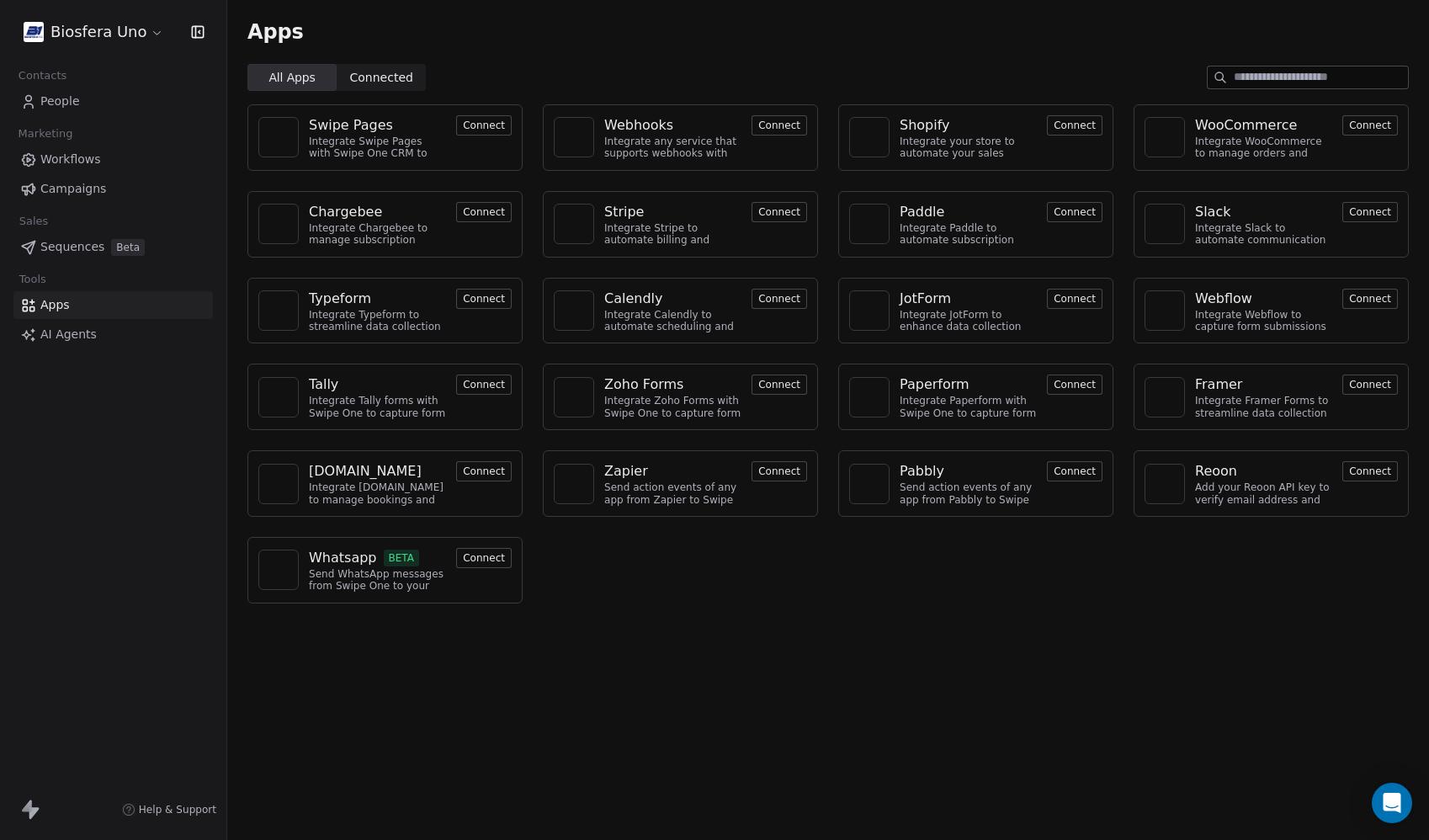
click at [954, 484] on div "Send action events of any app from Pabbly to Swipe One" at bounding box center [968, 493] width 137 height 25
click at [1087, 476] on button "Connect" at bounding box center [1075, 471] width 55 height 20
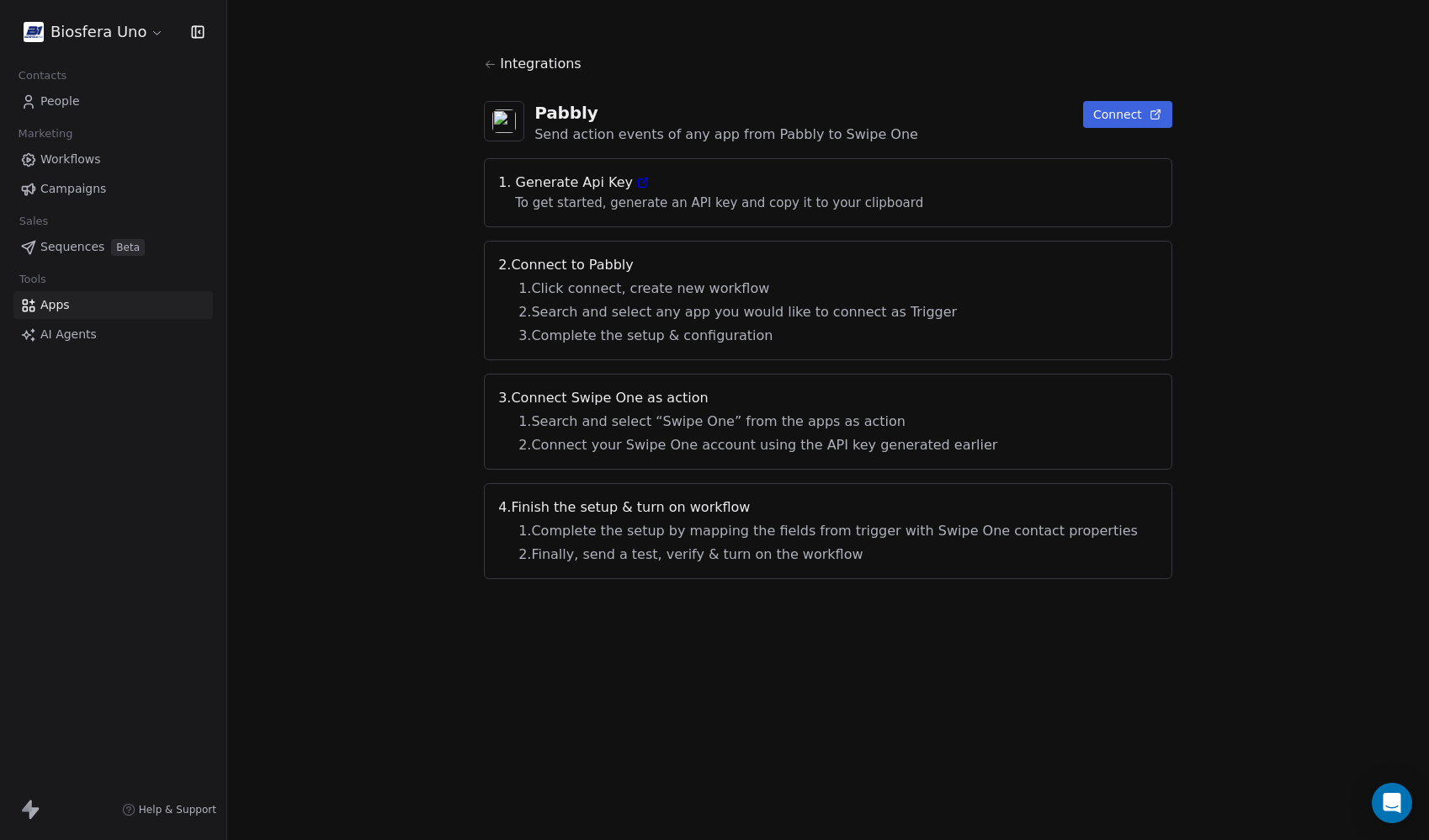
click at [94, 100] on link "People" at bounding box center [113, 101] width 199 height 28
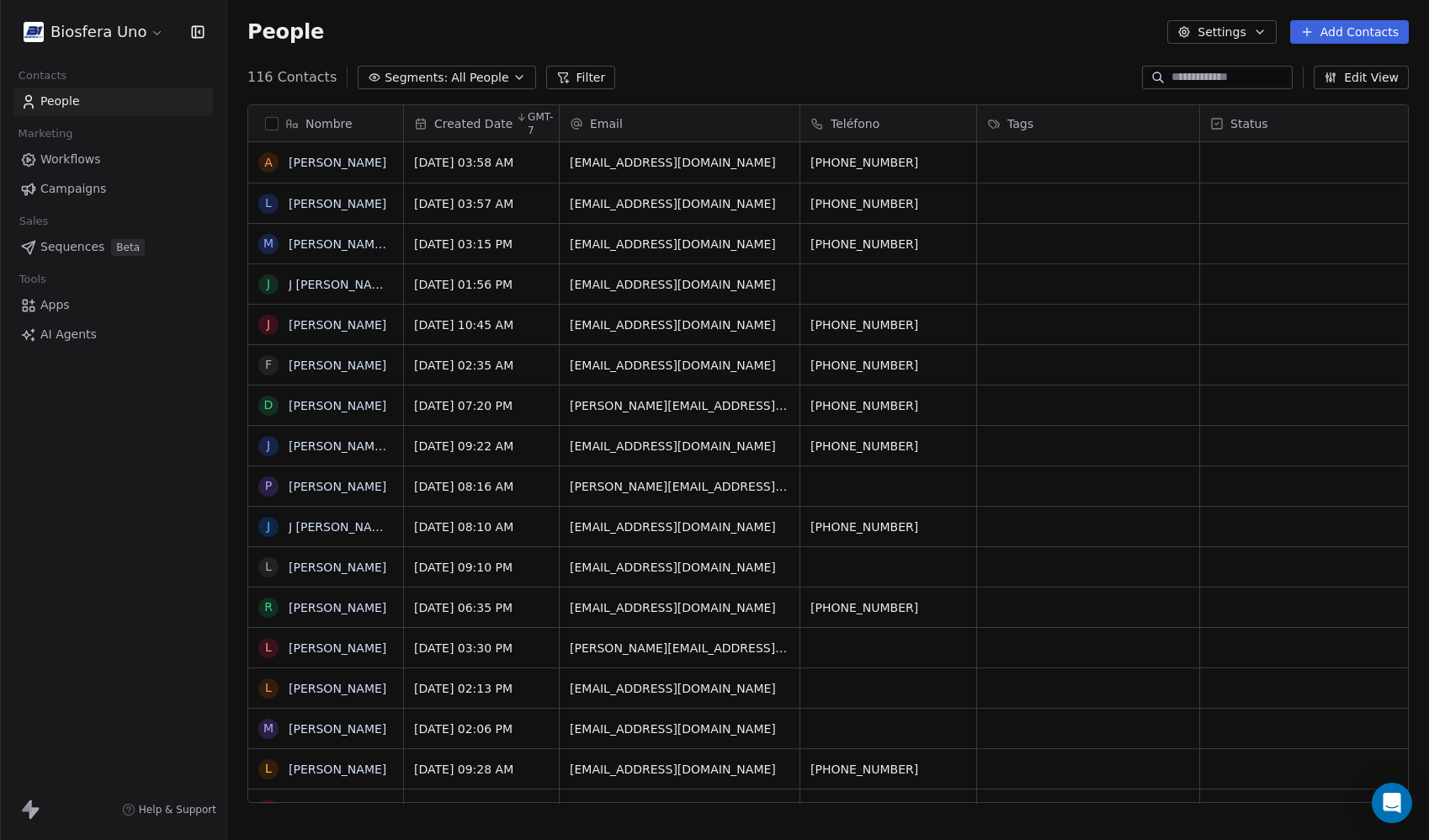
scroll to position [726, 1189]
